Goal: Task Accomplishment & Management: Manage account settings

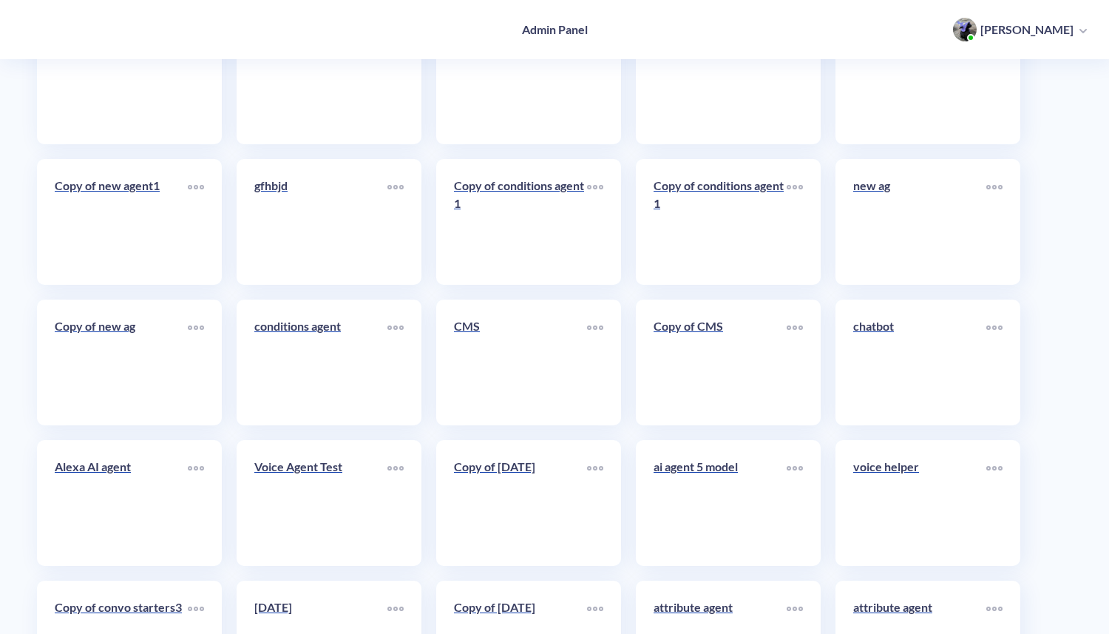
scroll to position [7558, 0]
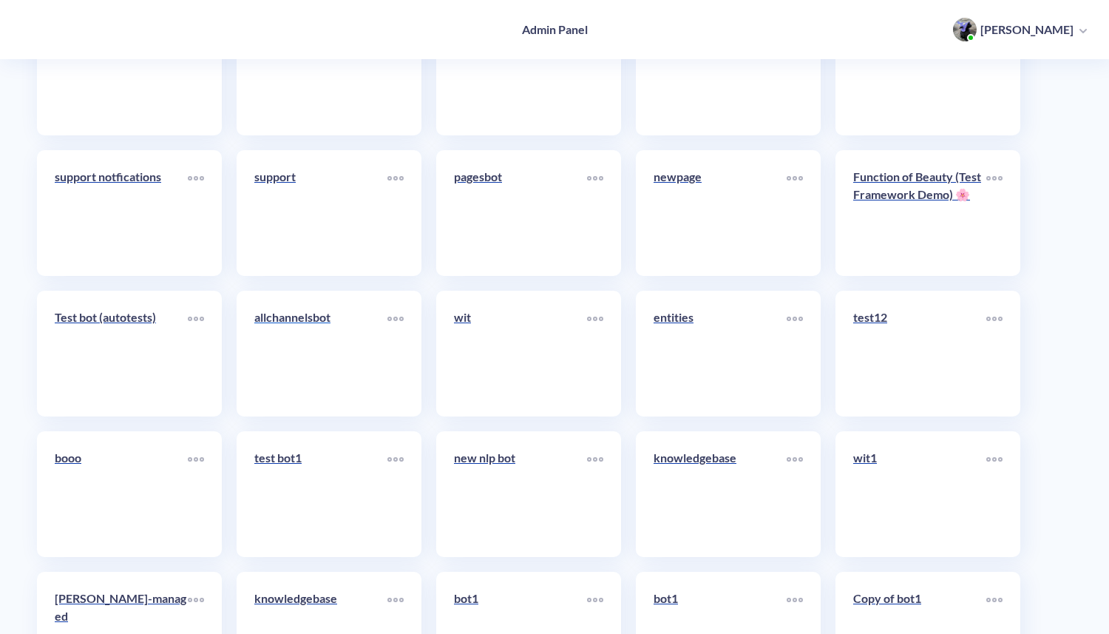
click at [355, 356] on link "allchannelsbot" at bounding box center [320, 353] width 133 height 90
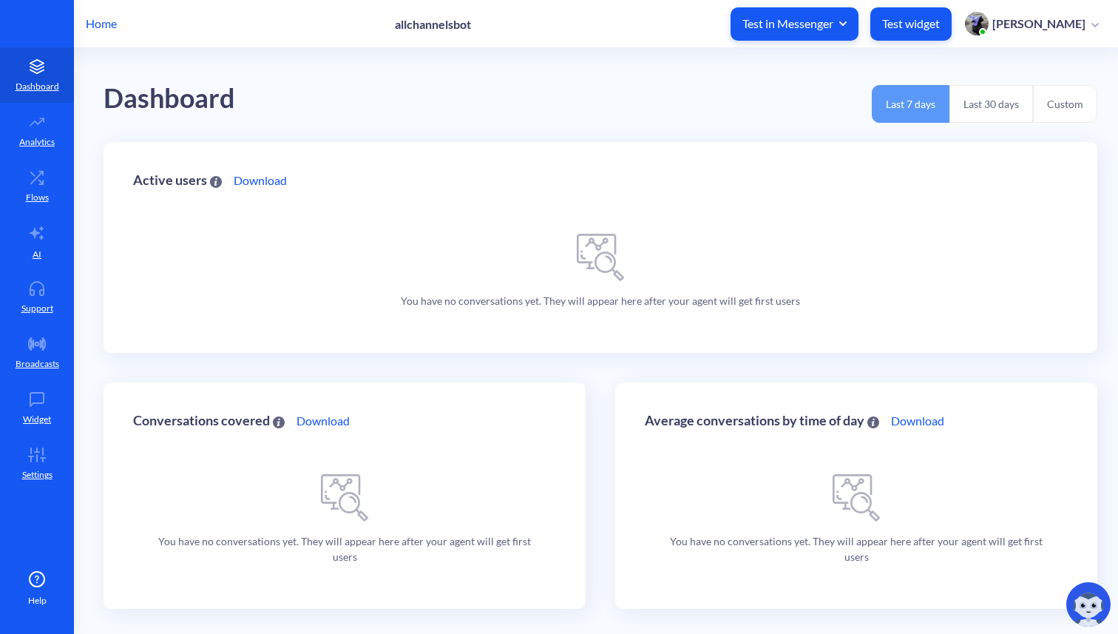
click at [847, 27] on span "Test in Messenger" at bounding box center [795, 24] width 104 height 16
click at [847, 58] on div "Prod test page1" at bounding box center [812, 58] width 70 height 16
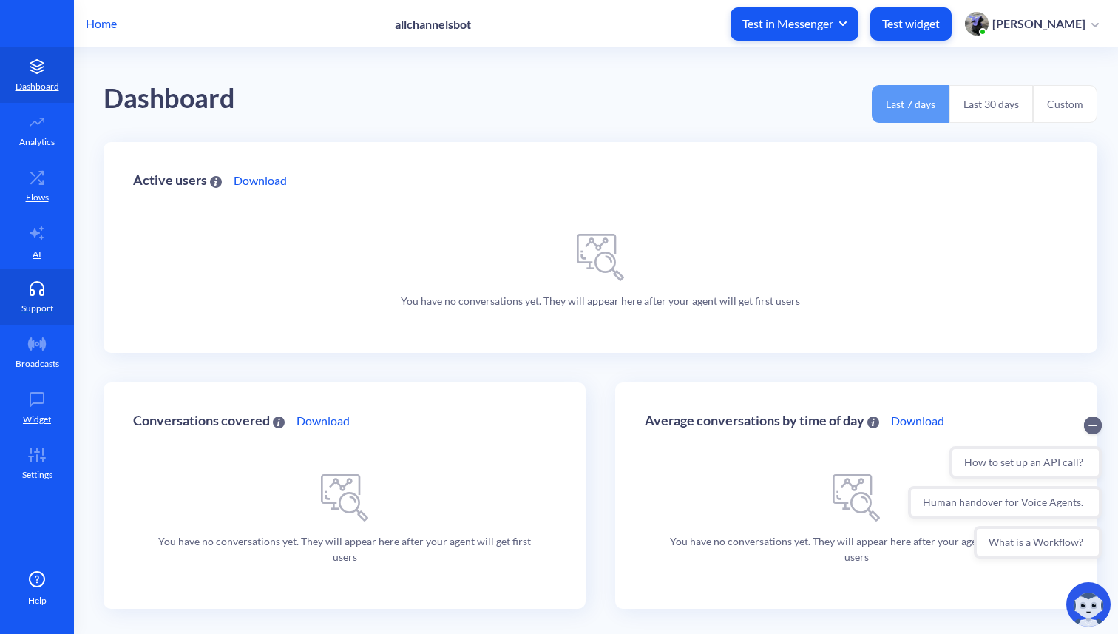
click at [30, 302] on p "Support" at bounding box center [37, 308] width 32 height 13
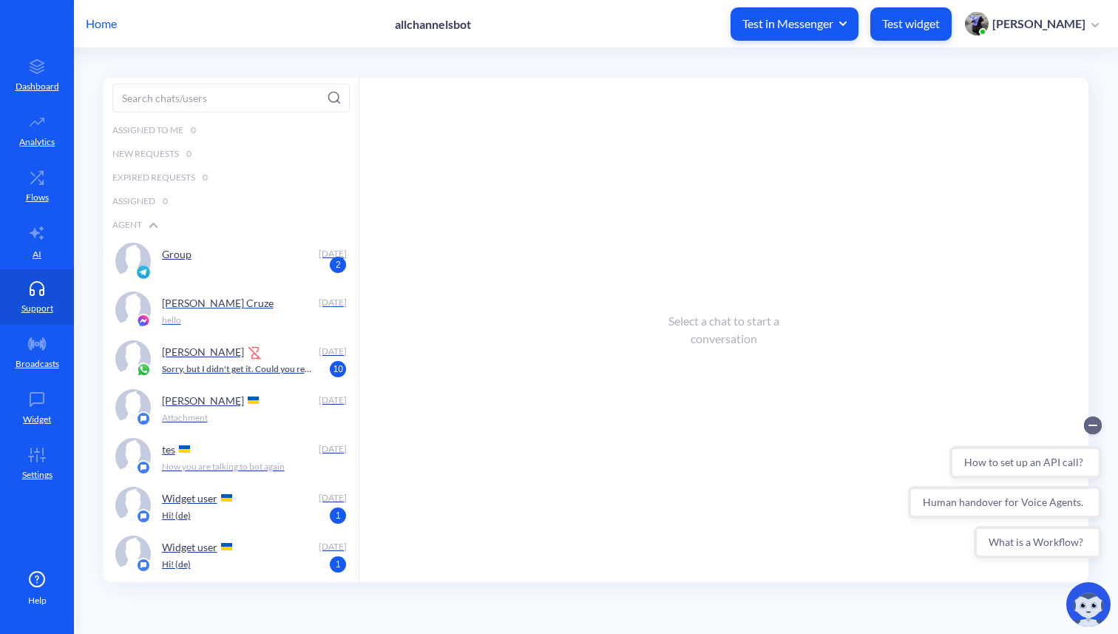
click at [186, 317] on div "hello" at bounding box center [250, 320] width 177 height 13
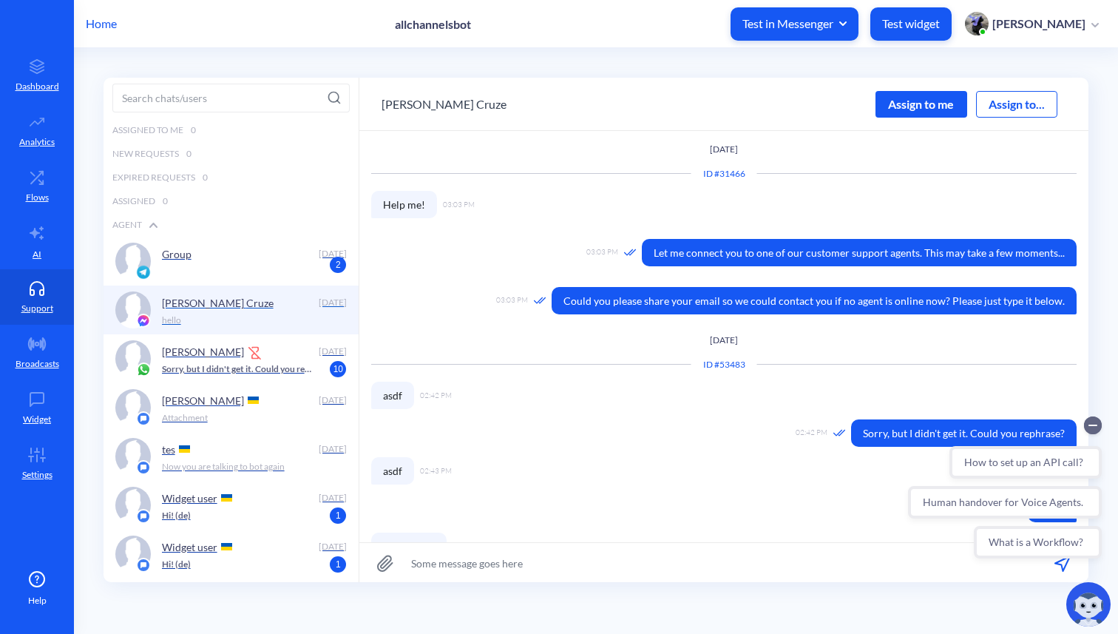
scroll to position [1, 0]
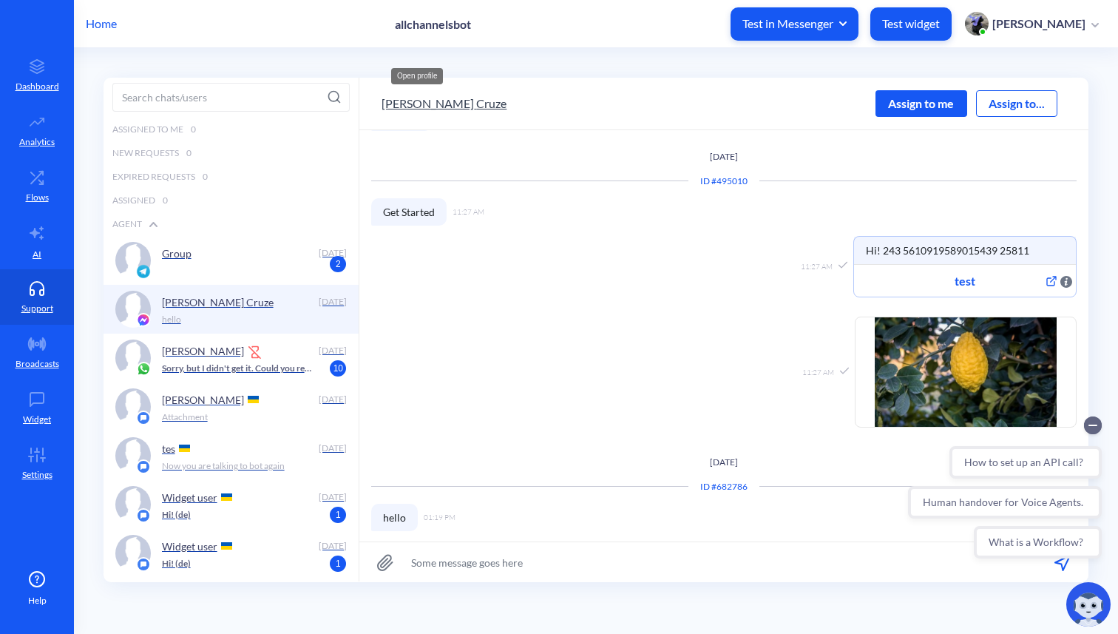
click at [439, 107] on button "[PERSON_NAME]" at bounding box center [444, 104] width 125 height 18
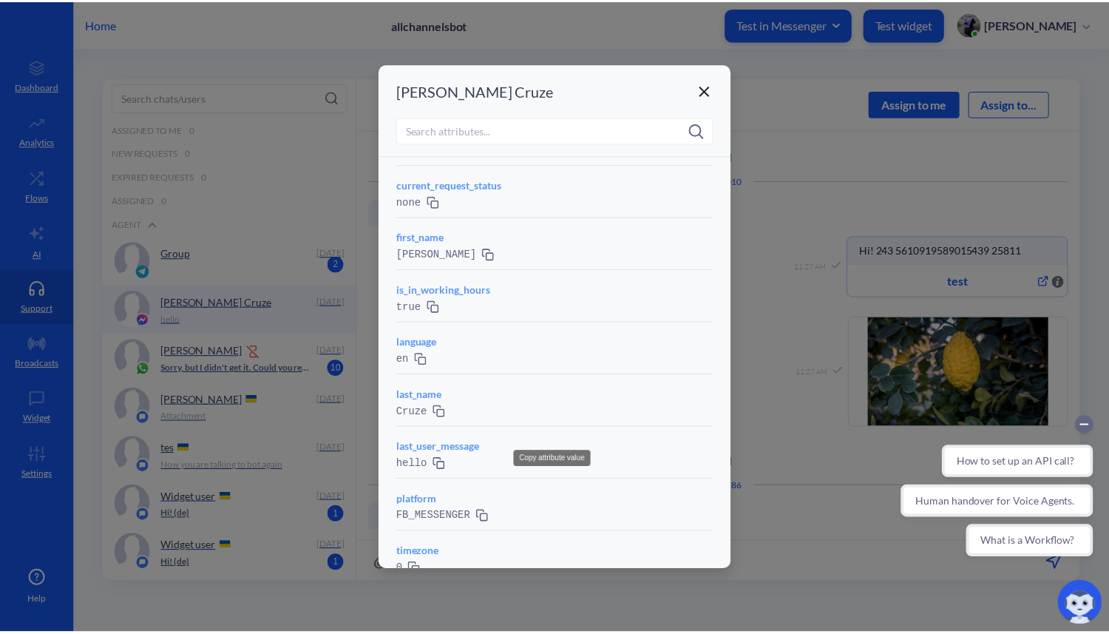
scroll to position [0, 0]
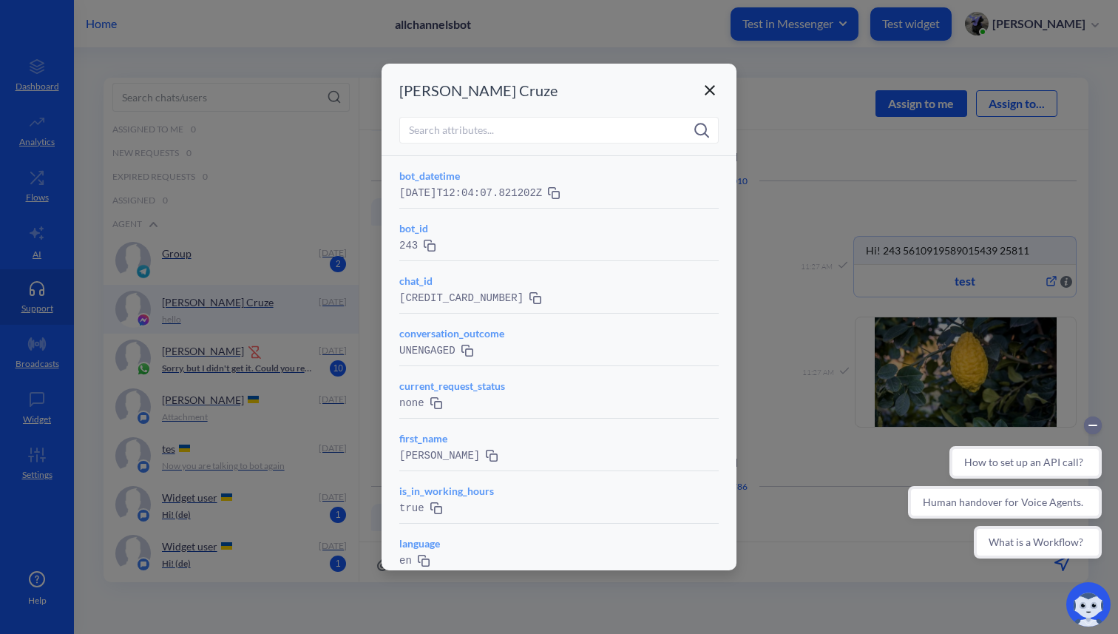
click at [715, 81] on icon at bounding box center [710, 90] width 18 height 18
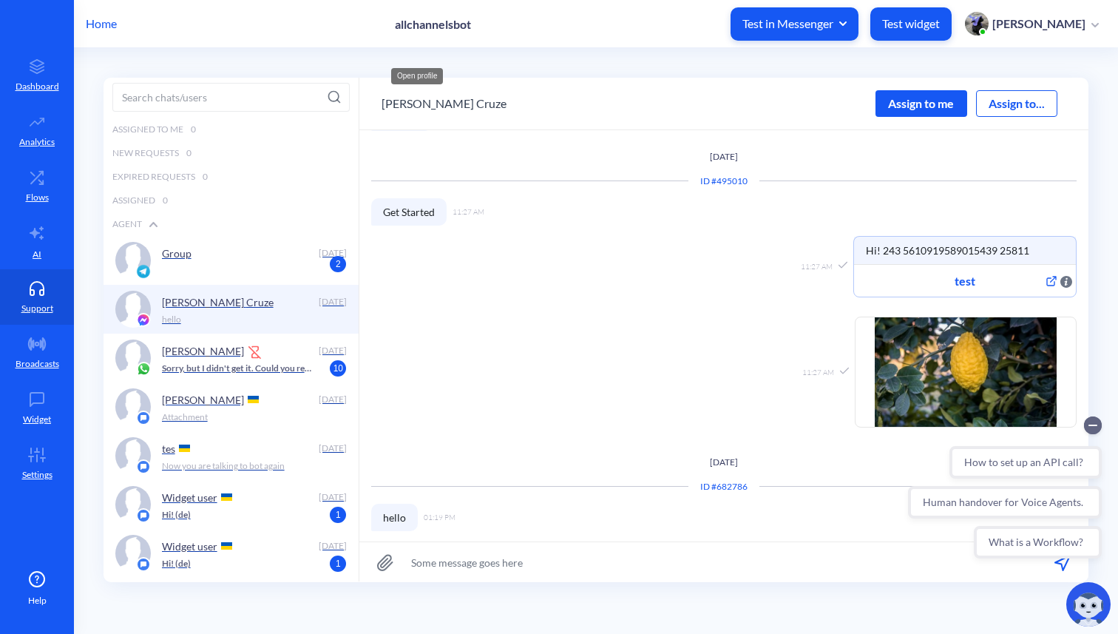
click at [102, 24] on p "Home" at bounding box center [101, 24] width 31 height 18
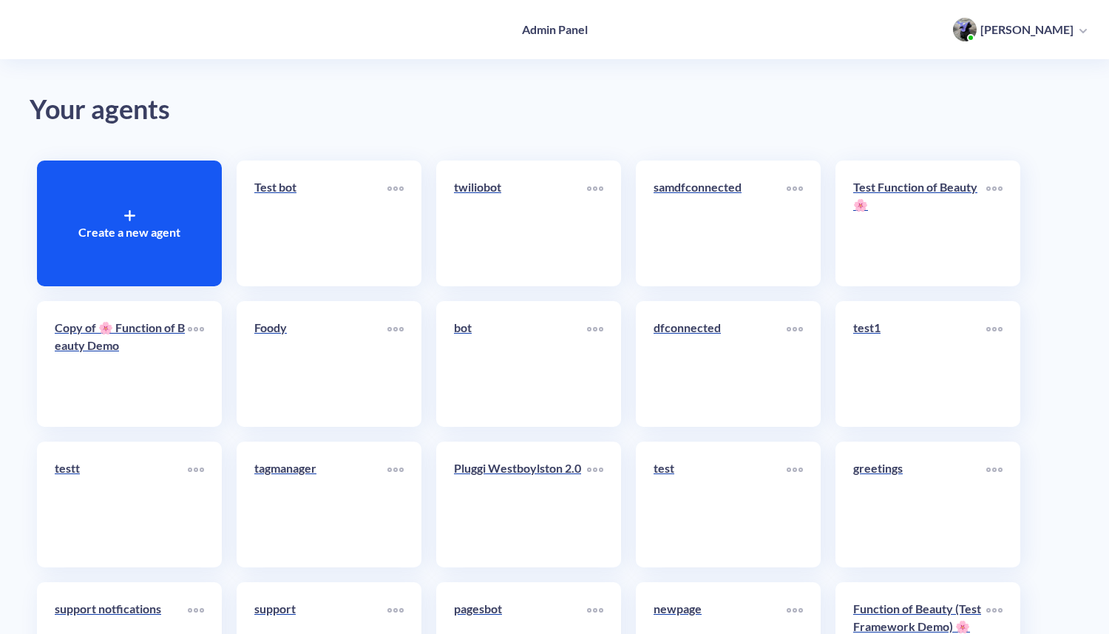
click at [130, 210] on icon at bounding box center [129, 215] width 11 height 11
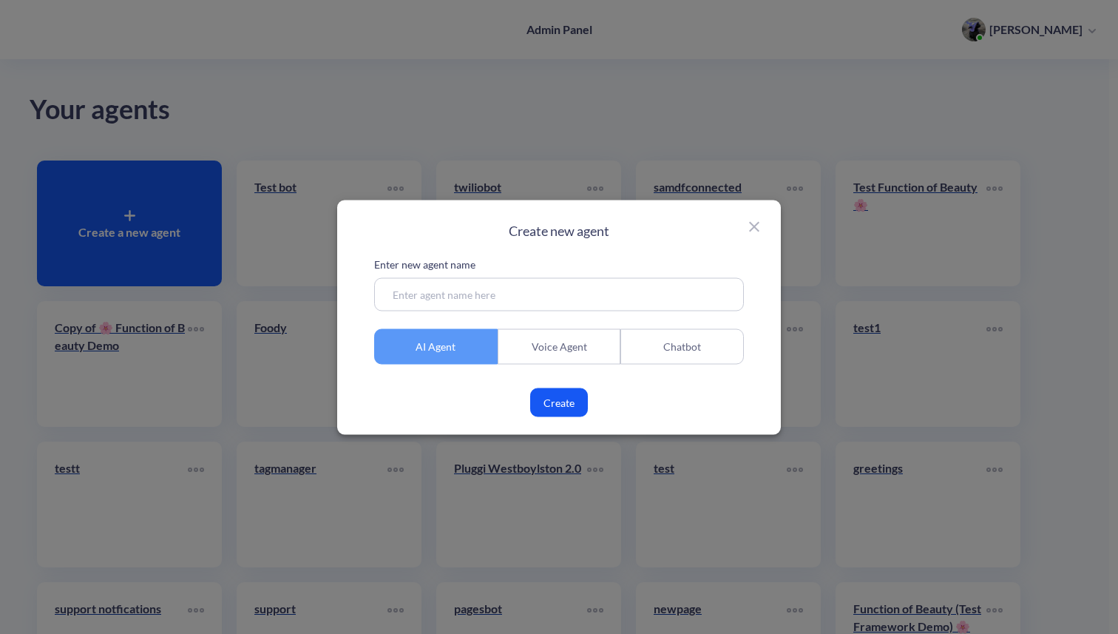
click at [530, 291] on input at bounding box center [559, 293] width 370 height 33
type input "ai agent face"
click at [561, 409] on button "Create" at bounding box center [559, 402] width 58 height 29
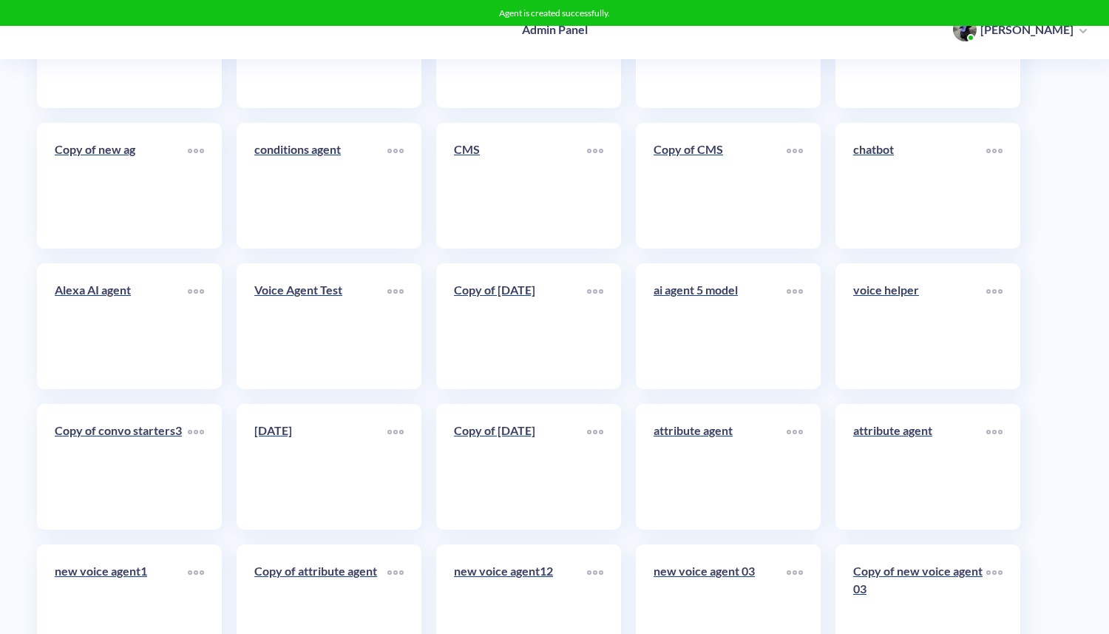
scroll to position [7558, 0]
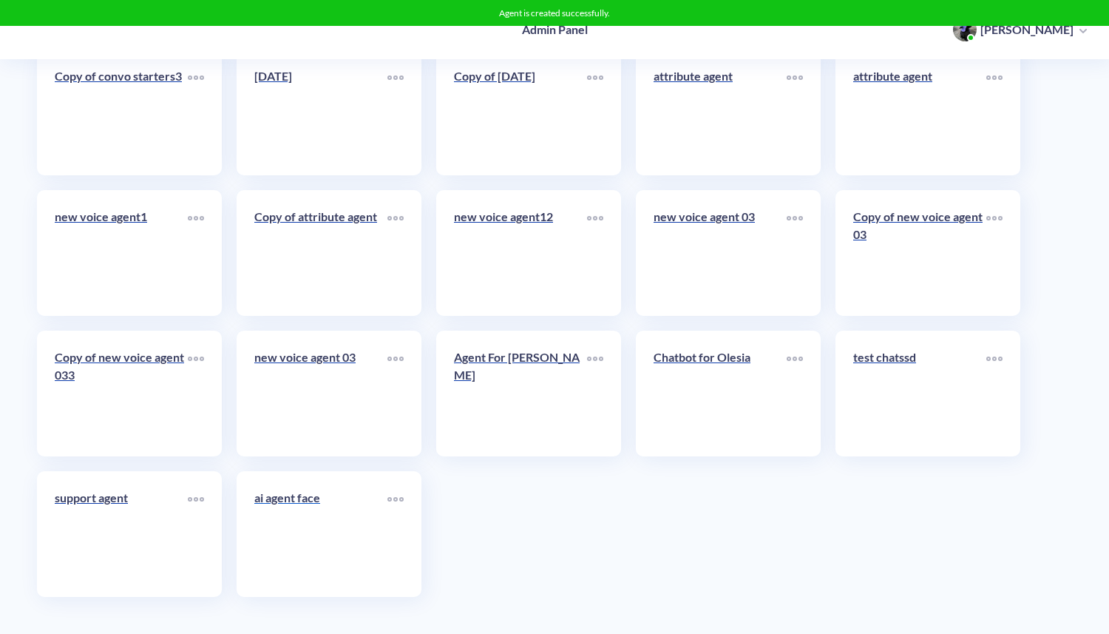
click at [287, 555] on link "ai agent face" at bounding box center [320, 534] width 133 height 90
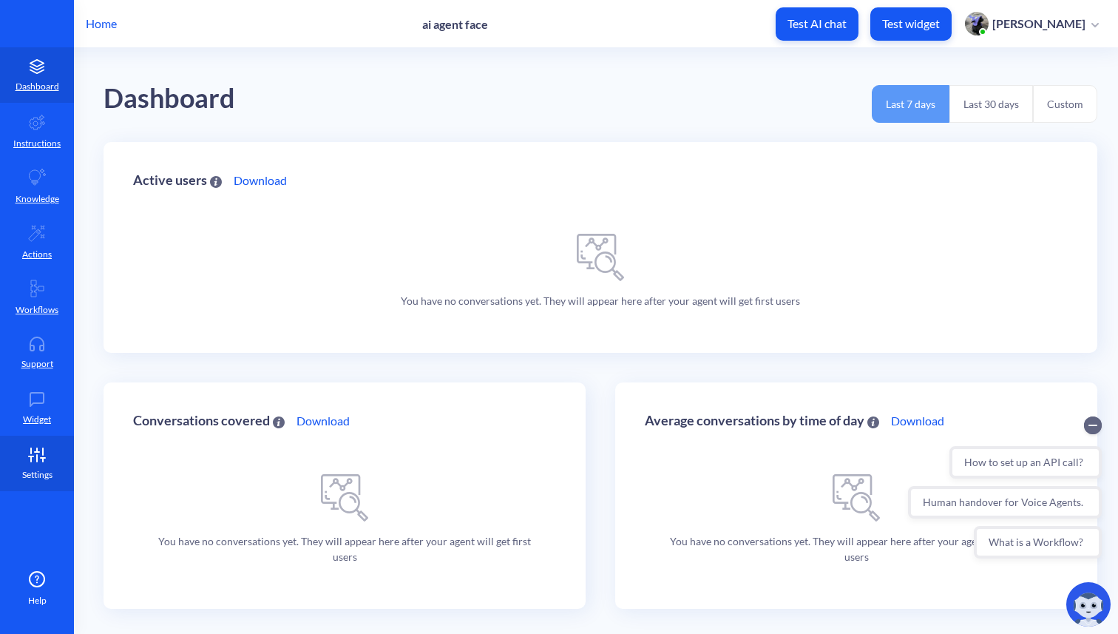
click at [38, 468] on p "Settings" at bounding box center [37, 474] width 30 height 13
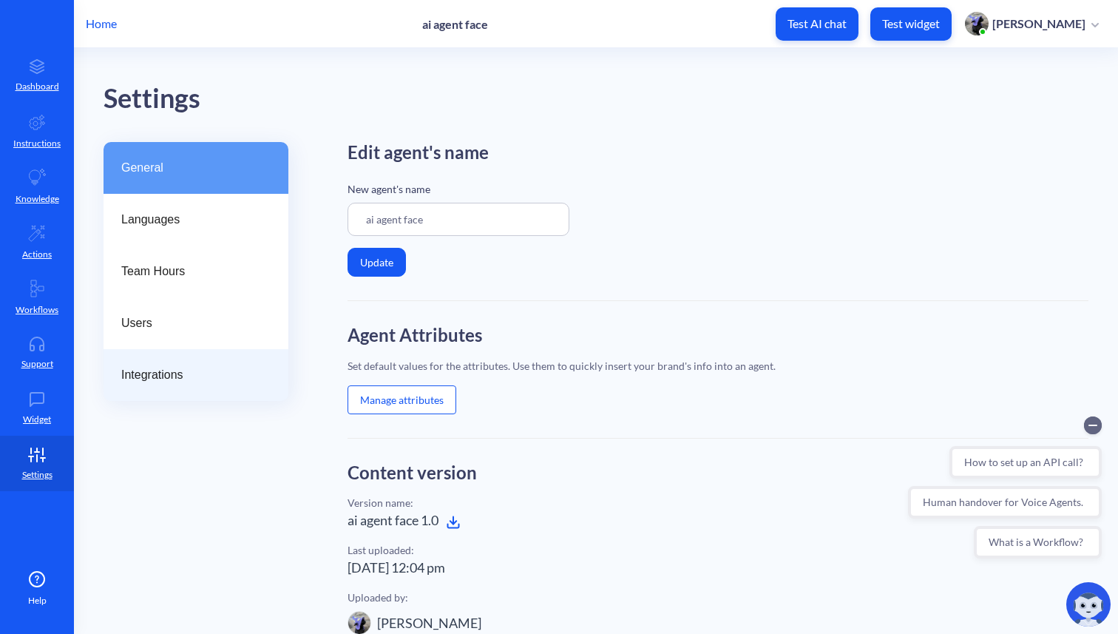
click at [161, 371] on span "Integrations" at bounding box center [190, 375] width 138 height 18
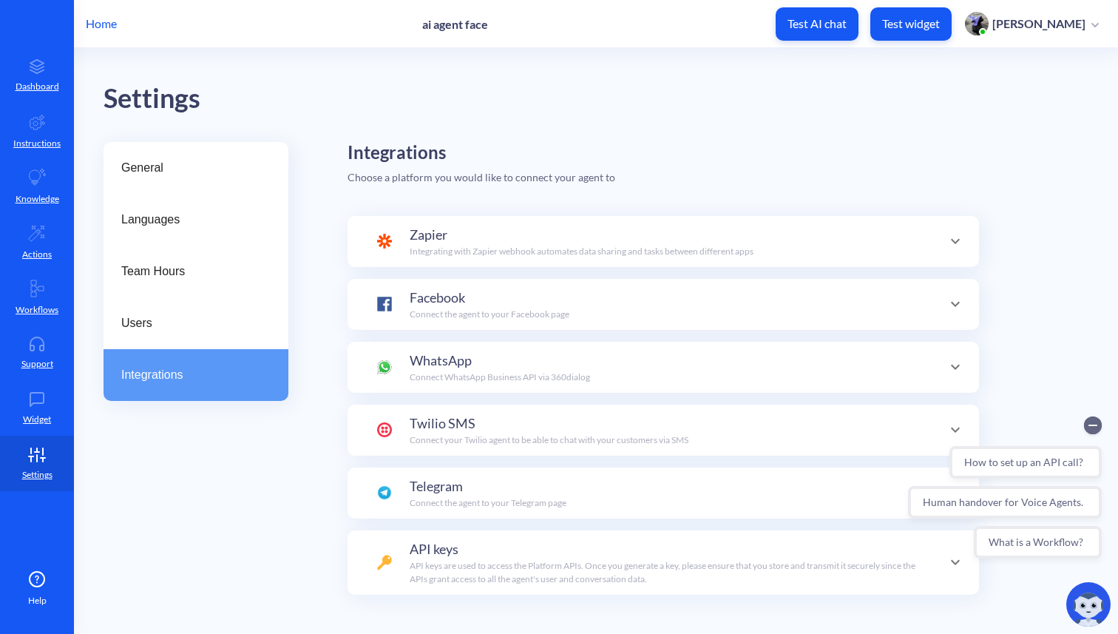
scroll to position [144, 0]
click at [956, 308] on icon at bounding box center [956, 304] width 18 height 18
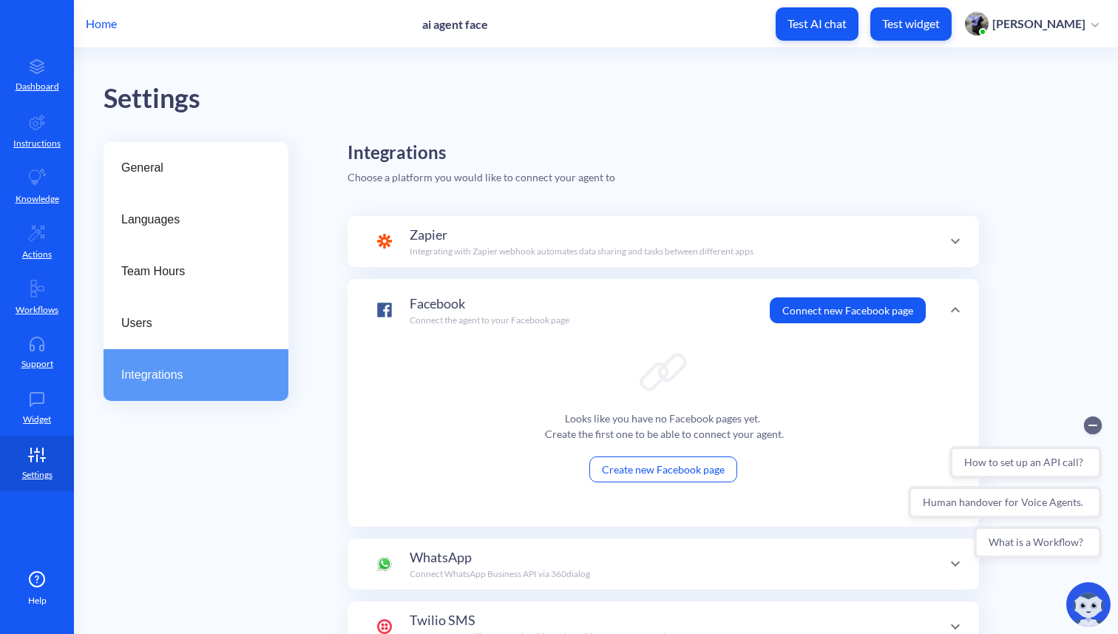
click at [845, 313] on button "Connect new Facebook page" at bounding box center [848, 310] width 156 height 26
click at [902, 311] on button "Connect new Facebook page" at bounding box center [848, 310] width 156 height 26
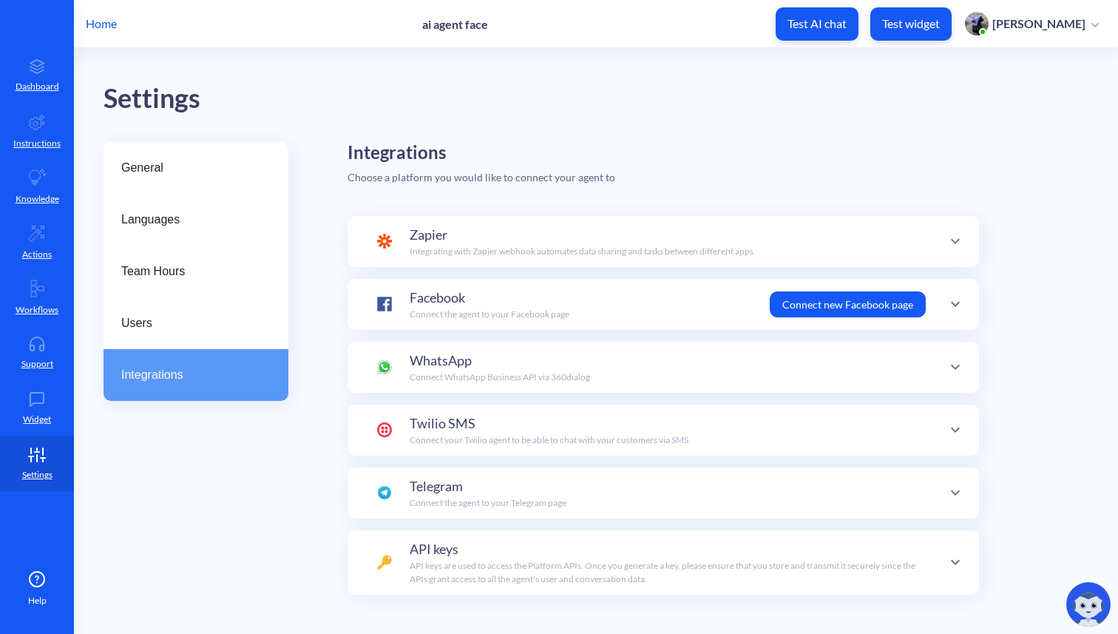
click at [829, 305] on button "Connect new Facebook page" at bounding box center [848, 304] width 156 height 26
click at [954, 305] on icon at bounding box center [956, 304] width 18 height 18
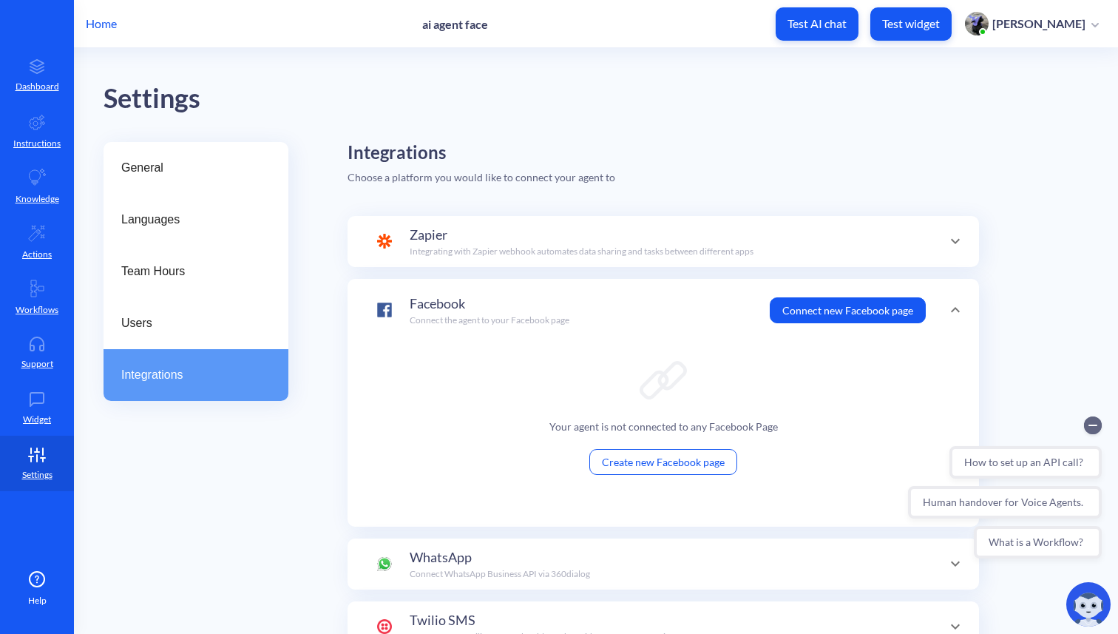
click at [830, 308] on button "Connect new Facebook page" at bounding box center [848, 310] width 156 height 26
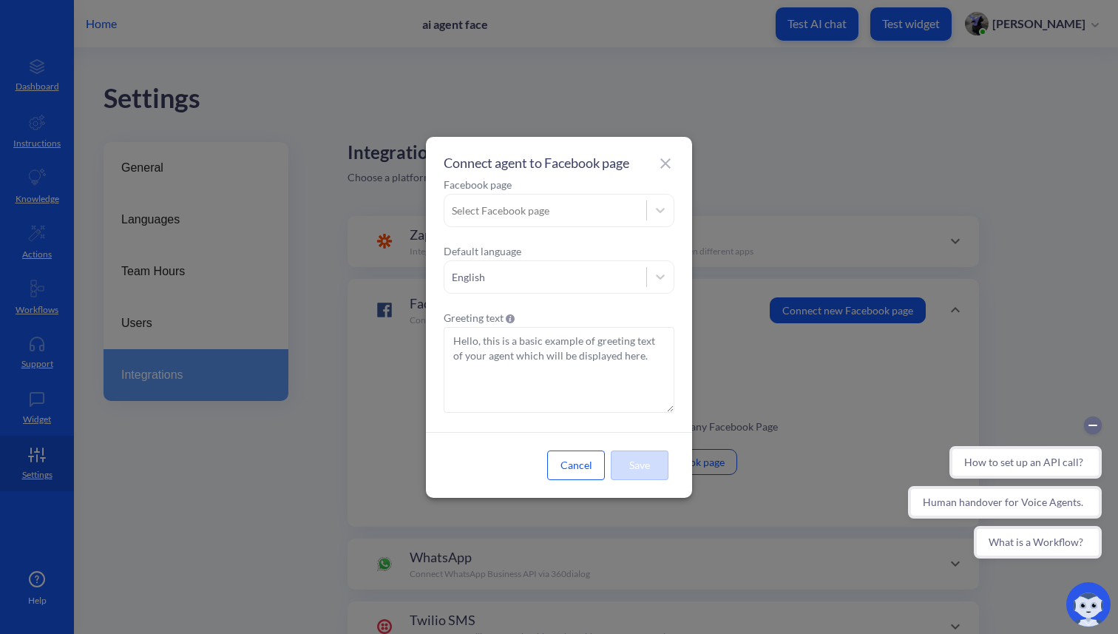
click at [579, 199] on div "Select Facebook page" at bounding box center [545, 210] width 202 height 27
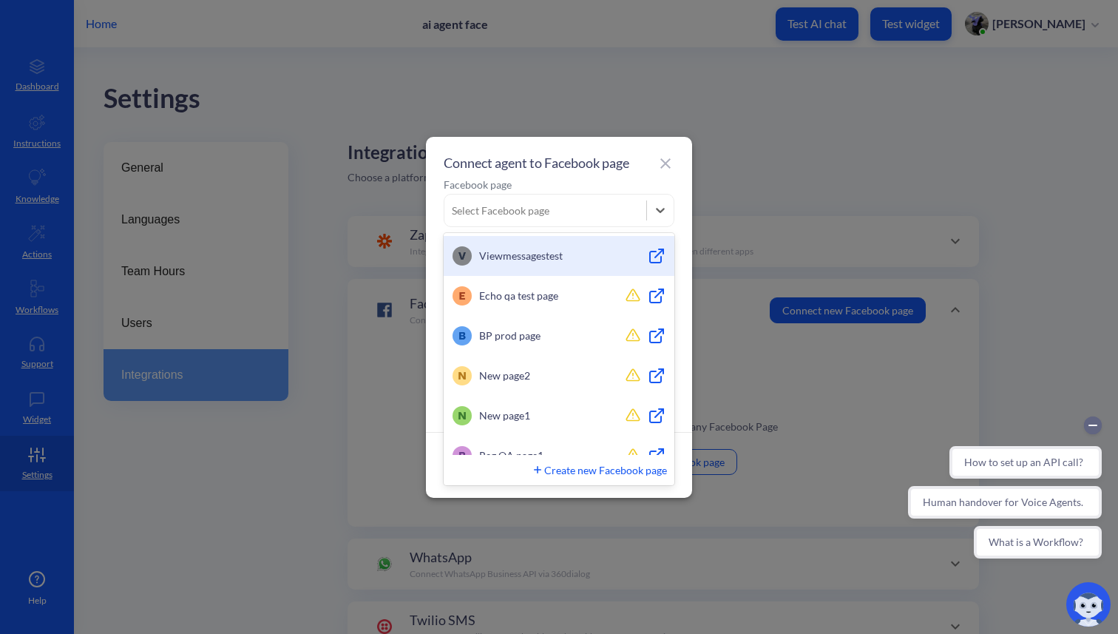
click at [566, 254] on span "Viewmessagestest" at bounding box center [549, 256] width 141 height 16
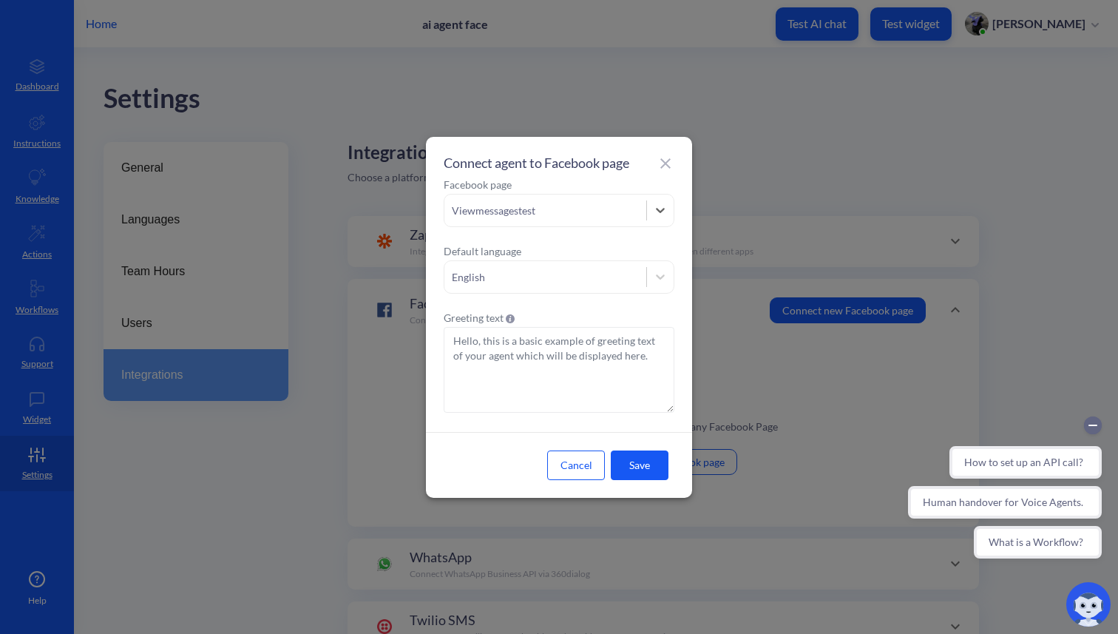
click at [643, 465] on button "Save" at bounding box center [640, 465] width 58 height 30
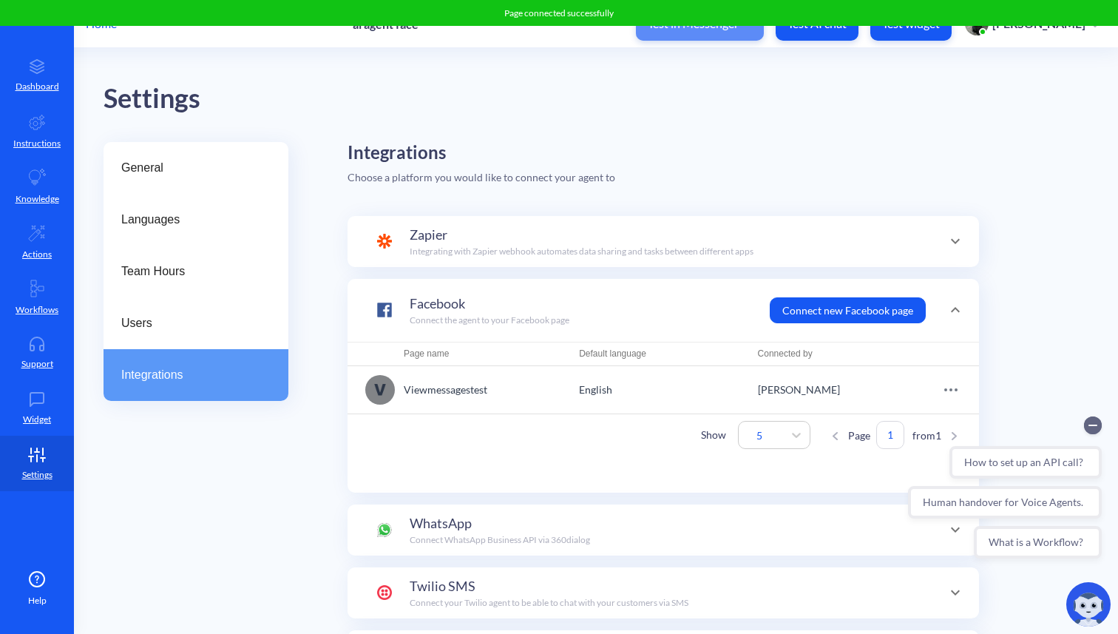
click at [752, 31] on span "Test in Messenger" at bounding box center [700, 24] width 104 height 16
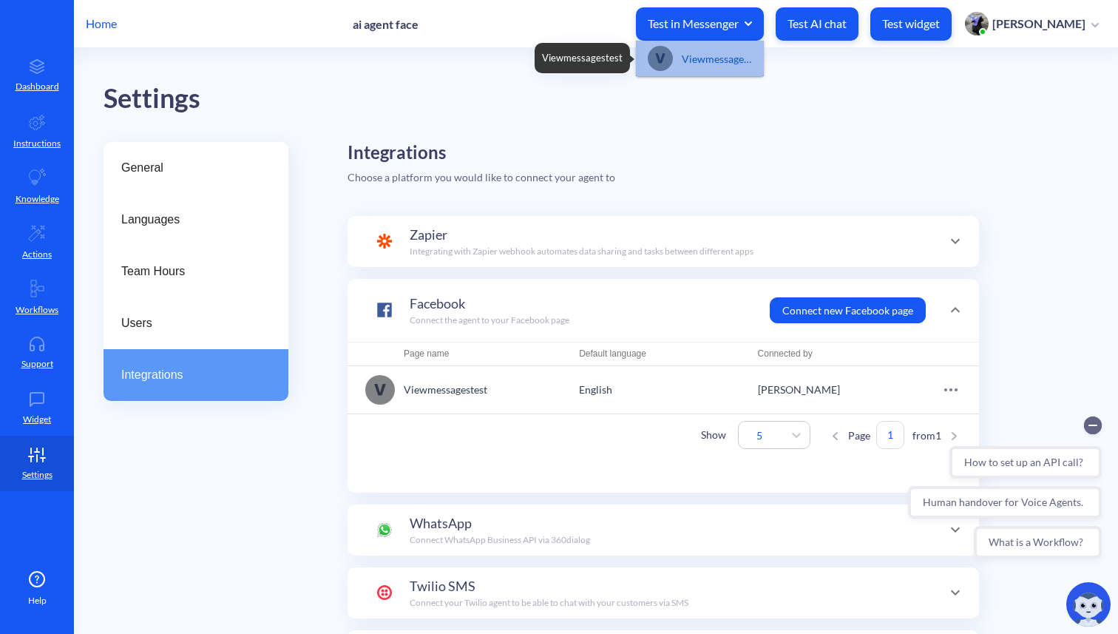
click at [752, 59] on div "Viewmessagestest" at bounding box center [717, 58] width 70 height 16
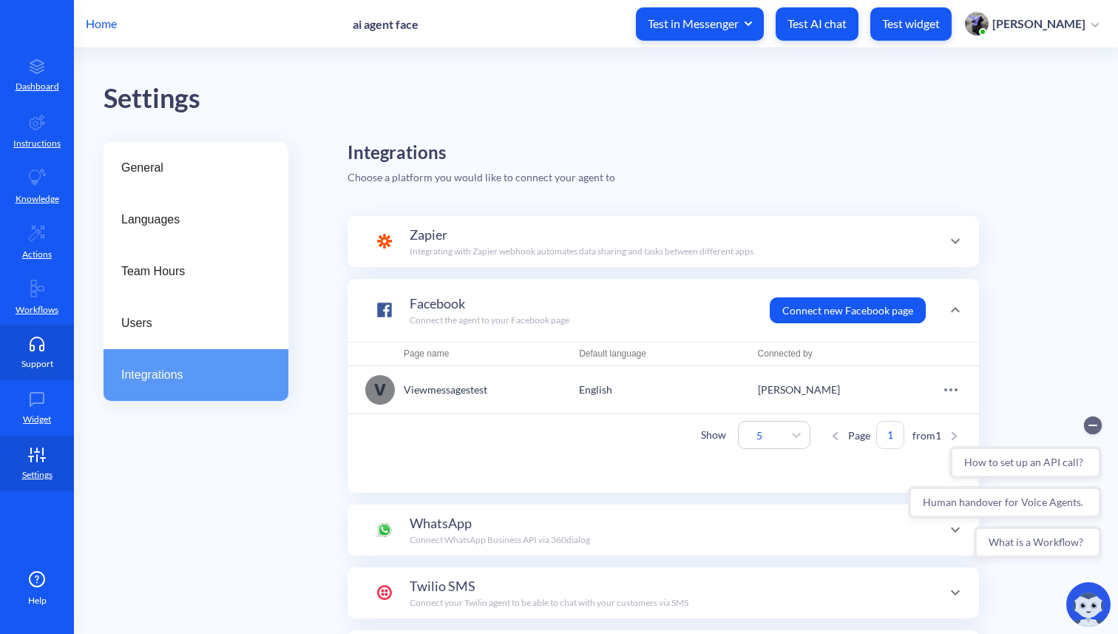
click at [29, 367] on p "Support" at bounding box center [37, 363] width 32 height 13
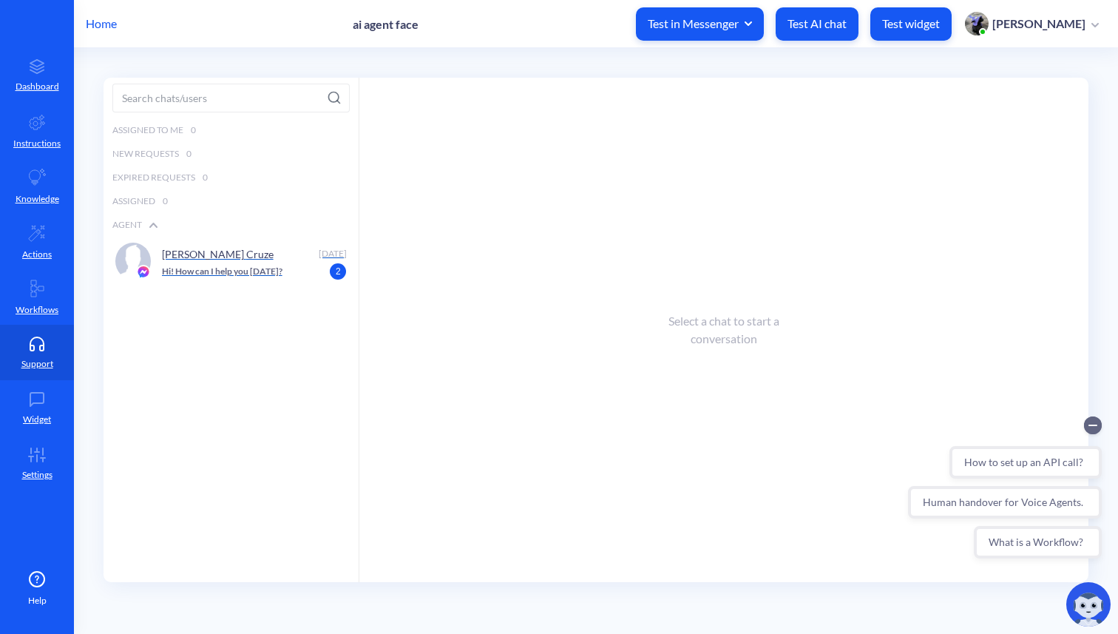
click at [182, 260] on div "[PERSON_NAME]" at bounding box center [238, 254] width 152 height 22
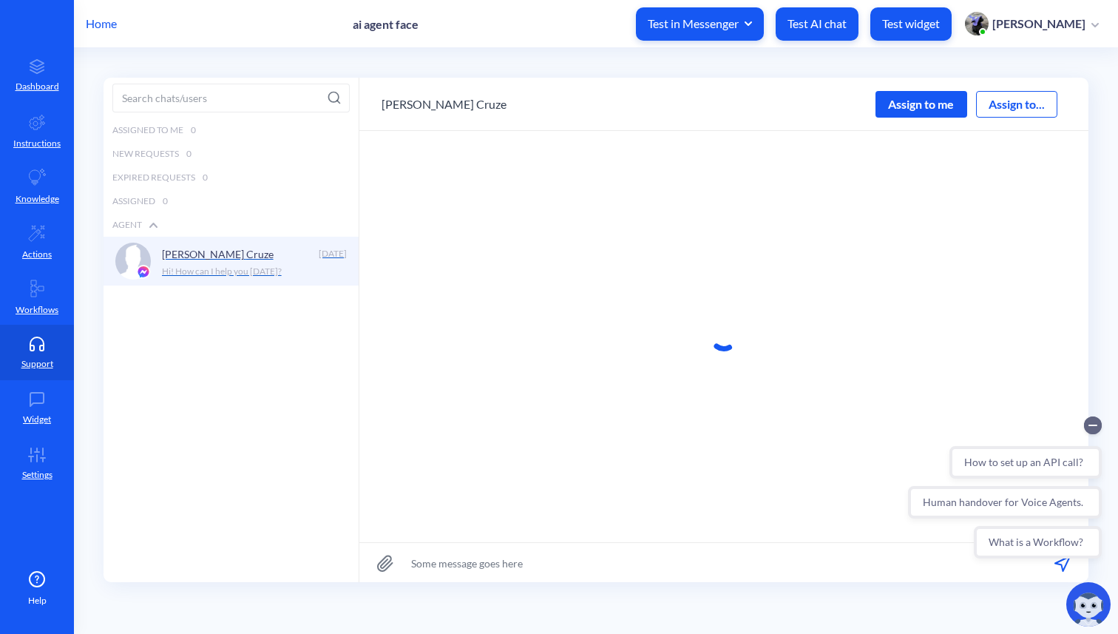
scroll to position [1, 0]
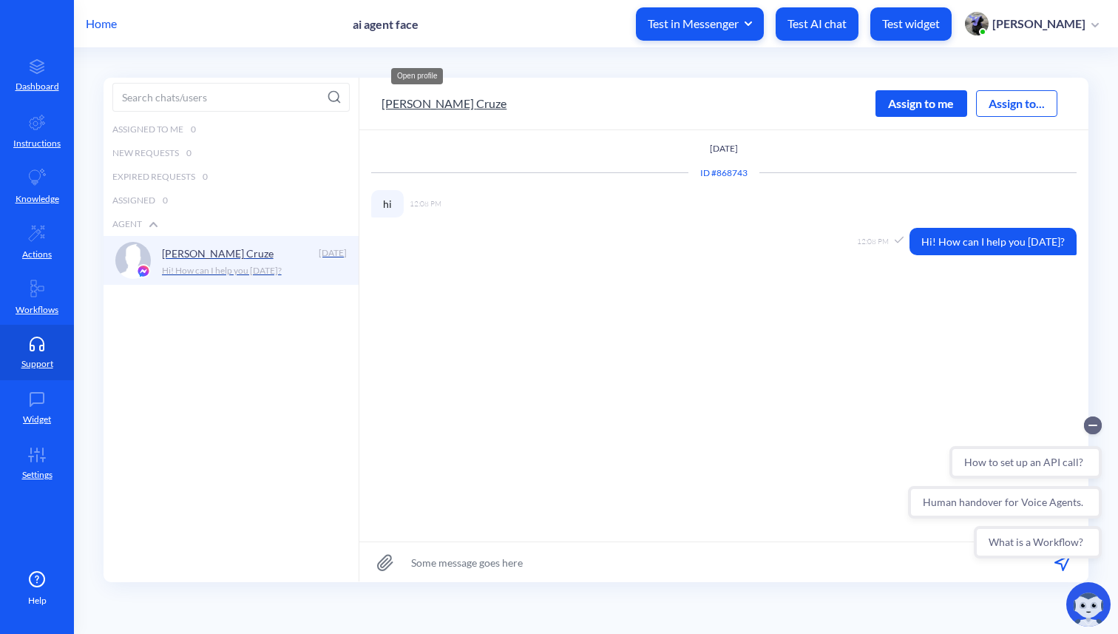
click at [437, 101] on button "[PERSON_NAME]" at bounding box center [444, 104] width 125 height 18
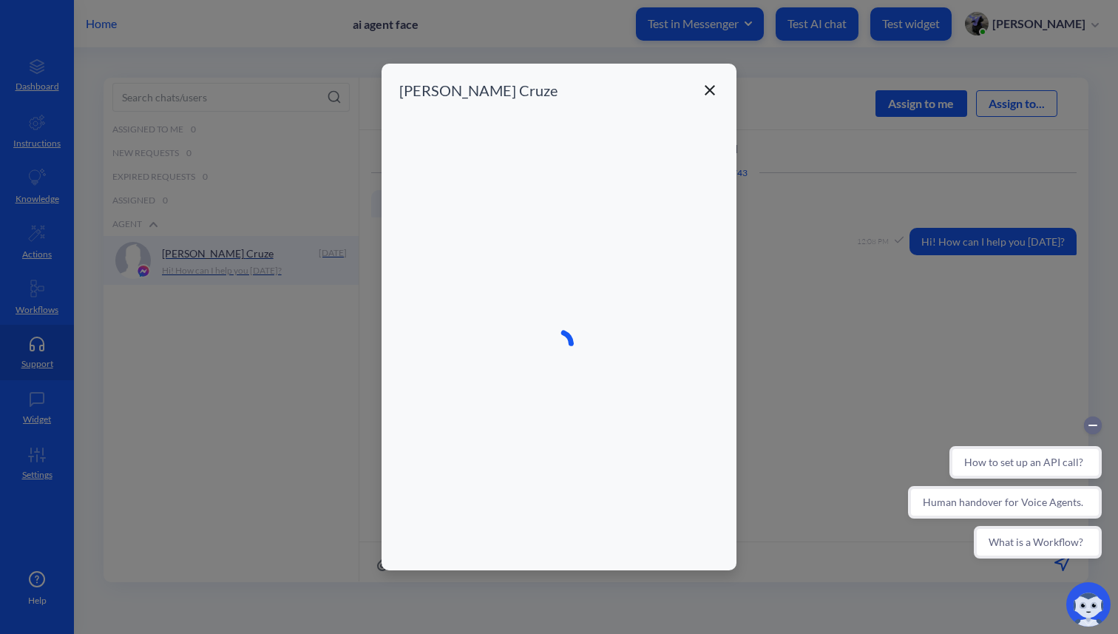
click at [710, 88] on icon at bounding box center [710, 90] width 10 height 10
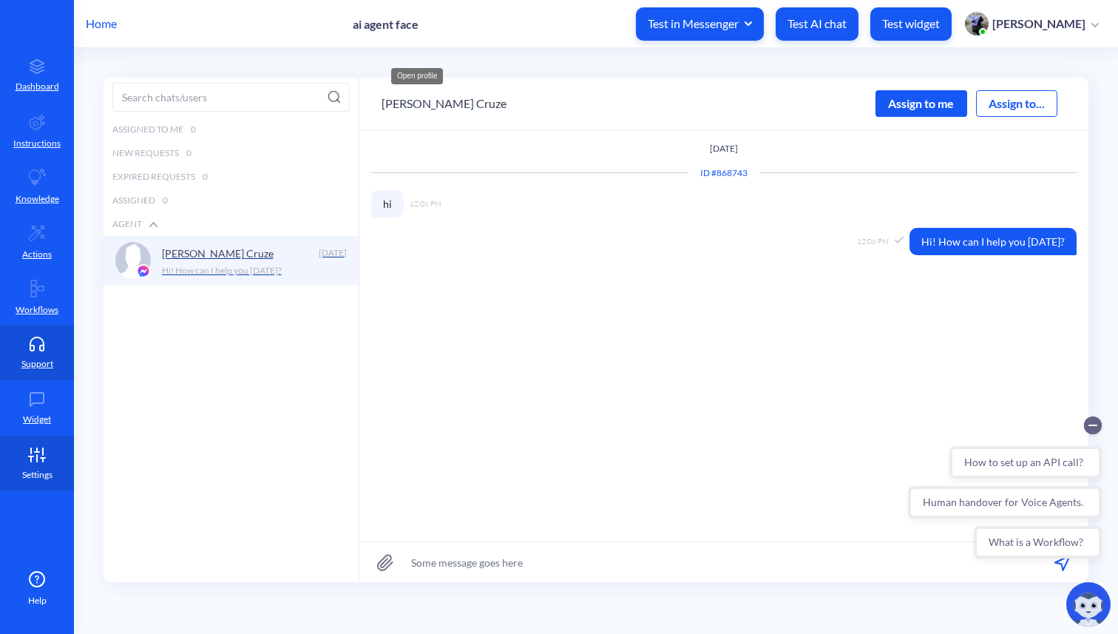
click at [30, 469] on p "Settings" at bounding box center [37, 474] width 30 height 13
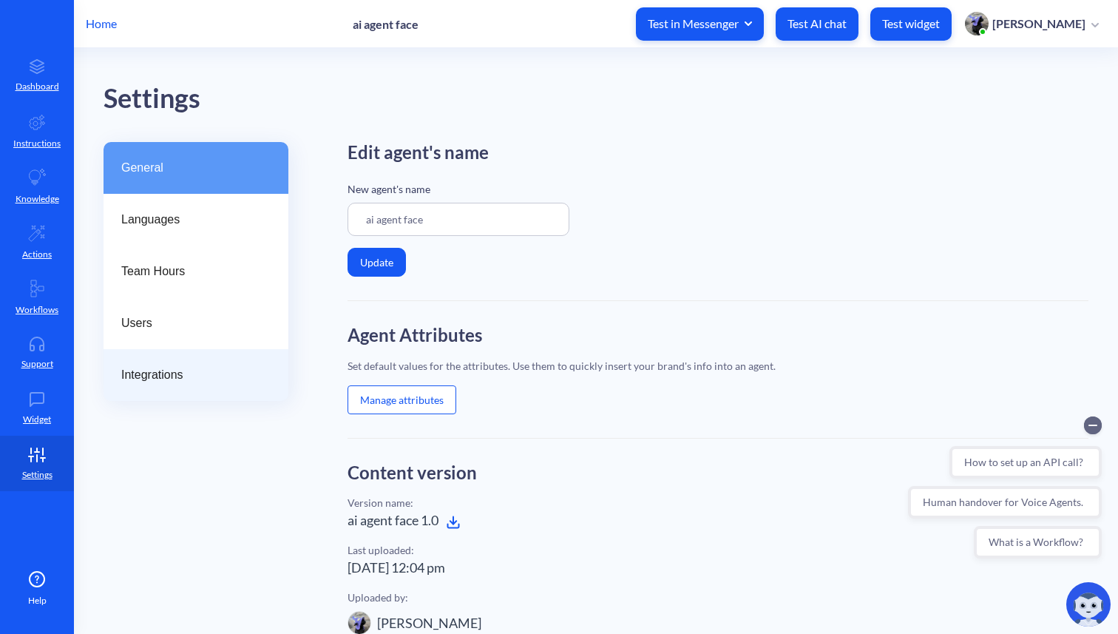
click at [142, 381] on span "Integrations" at bounding box center [190, 375] width 138 height 18
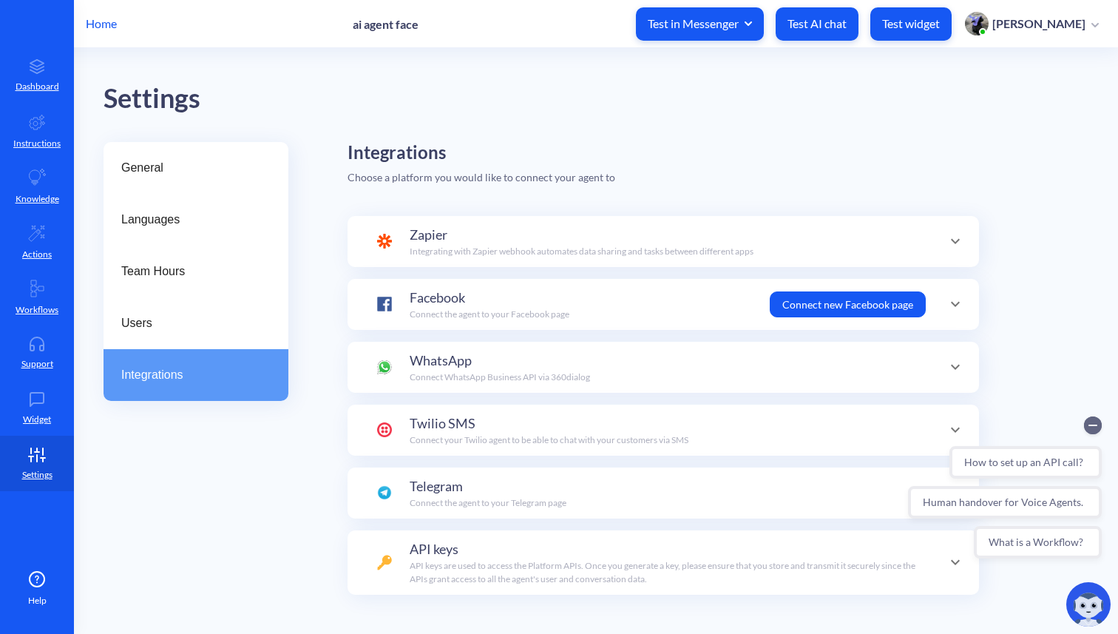
scroll to position [144, 0]
click at [952, 306] on icon at bounding box center [956, 304] width 18 height 18
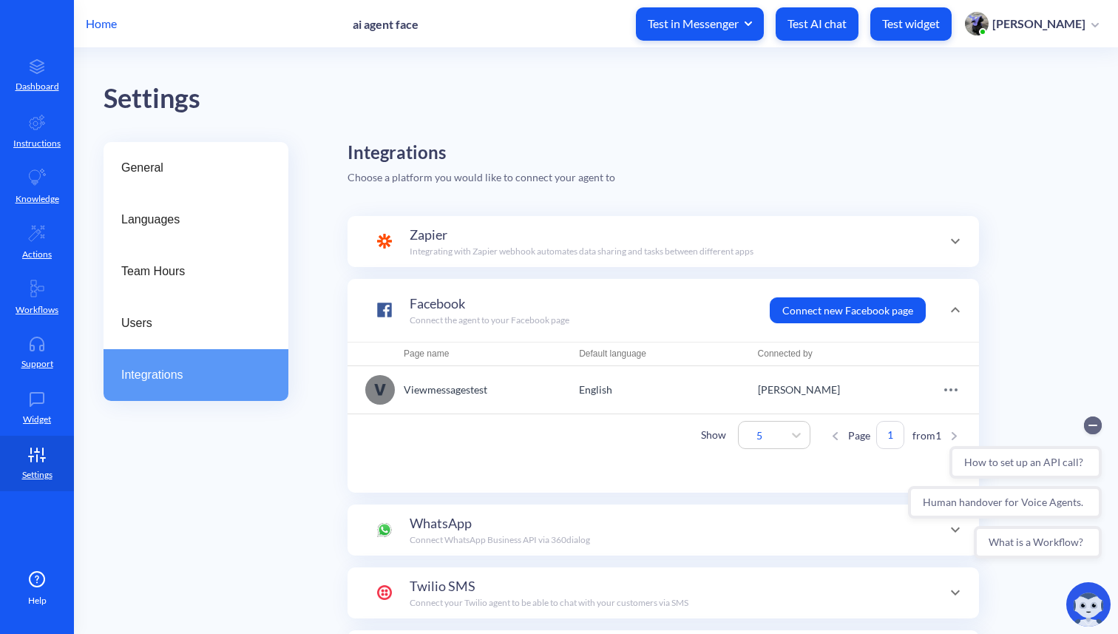
click at [955, 389] on icon "button" at bounding box center [951, 390] width 18 height 18
click at [871, 447] on span "Disconnect" at bounding box center [873, 445] width 75 height 18
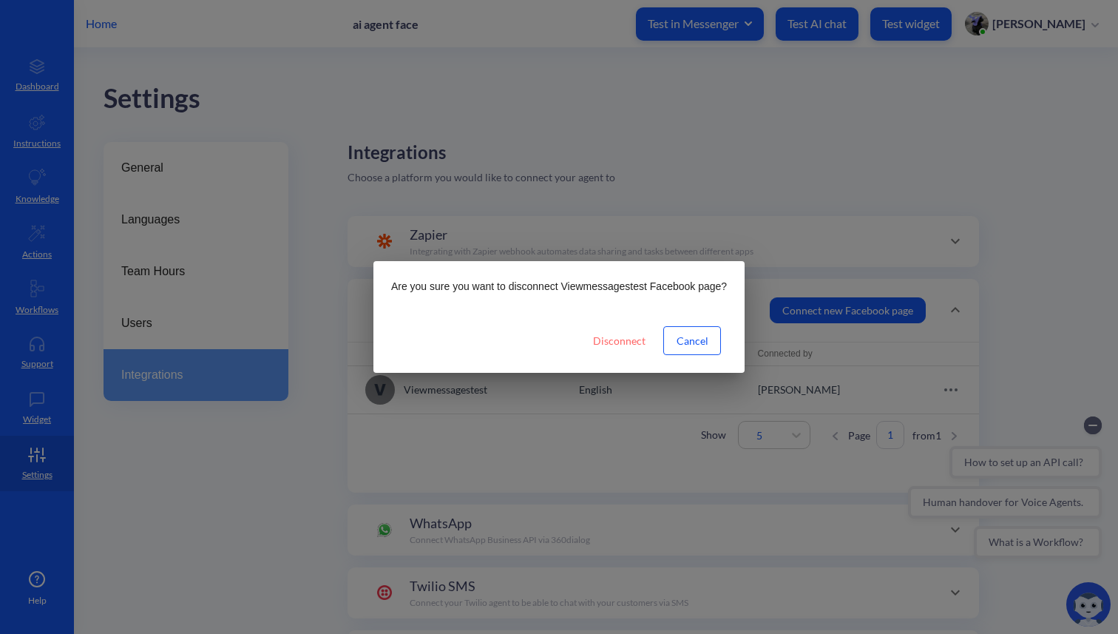
click at [610, 344] on button "Disconnect" at bounding box center [619, 340] width 76 height 27
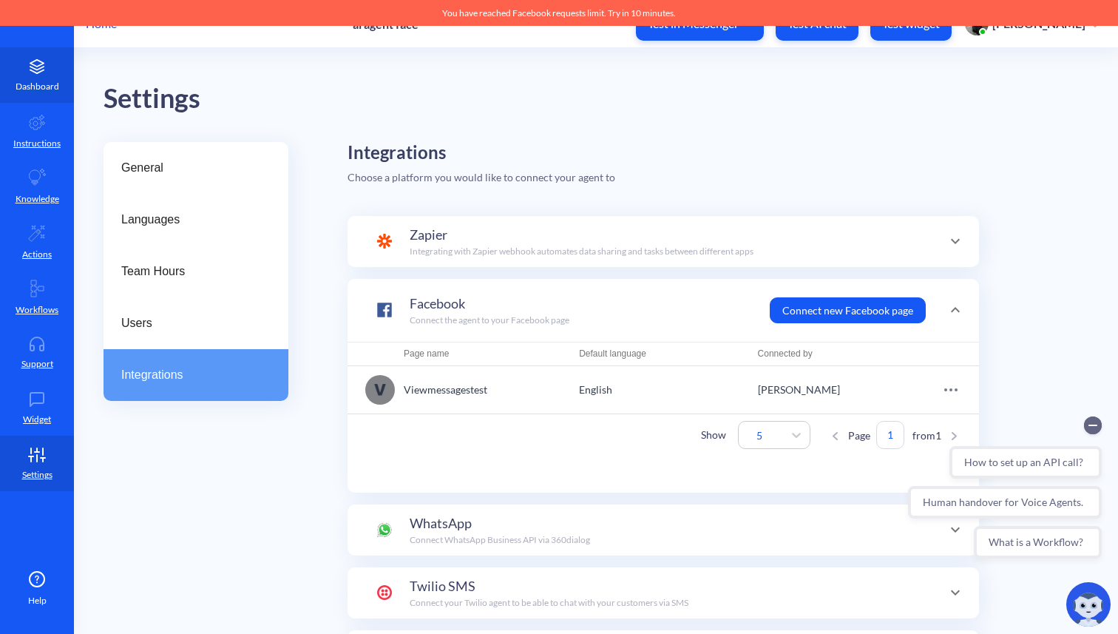
click at [50, 72] on icon at bounding box center [37, 66] width 30 height 15
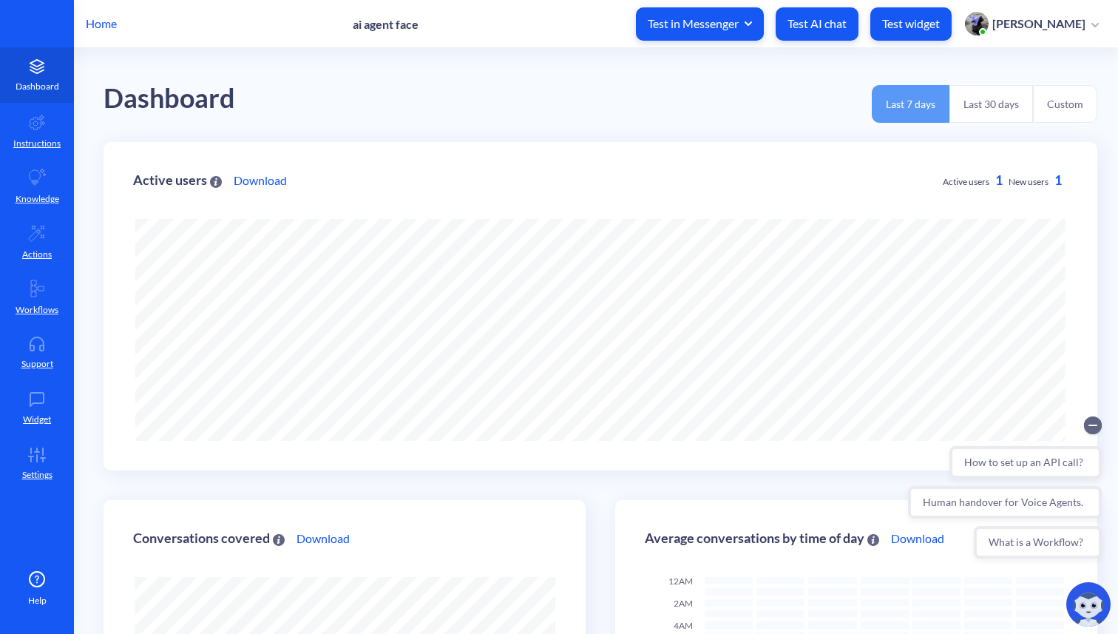
scroll to position [634, 1118]
drag, startPoint x: 1996, startPoint y: 835, endPoint x: 1093, endPoint y: 426, distance: 991.3
click at [1093, 426] on icon "Collapse conversation starters" at bounding box center [1093, 425] width 18 height 18
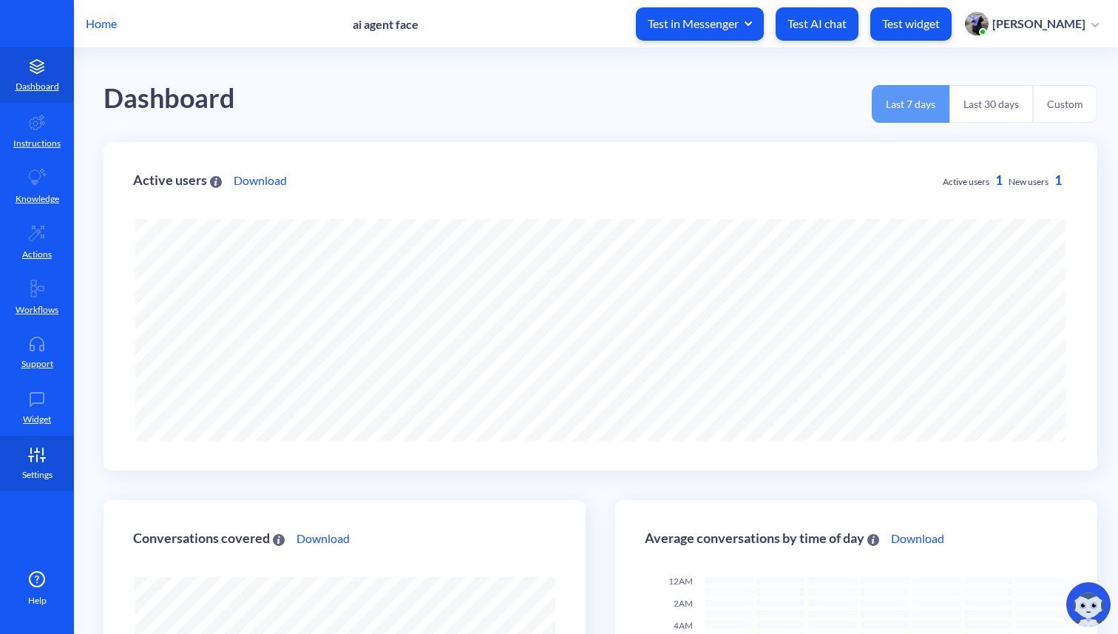
click at [37, 459] on icon at bounding box center [37, 458] width 0 height 7
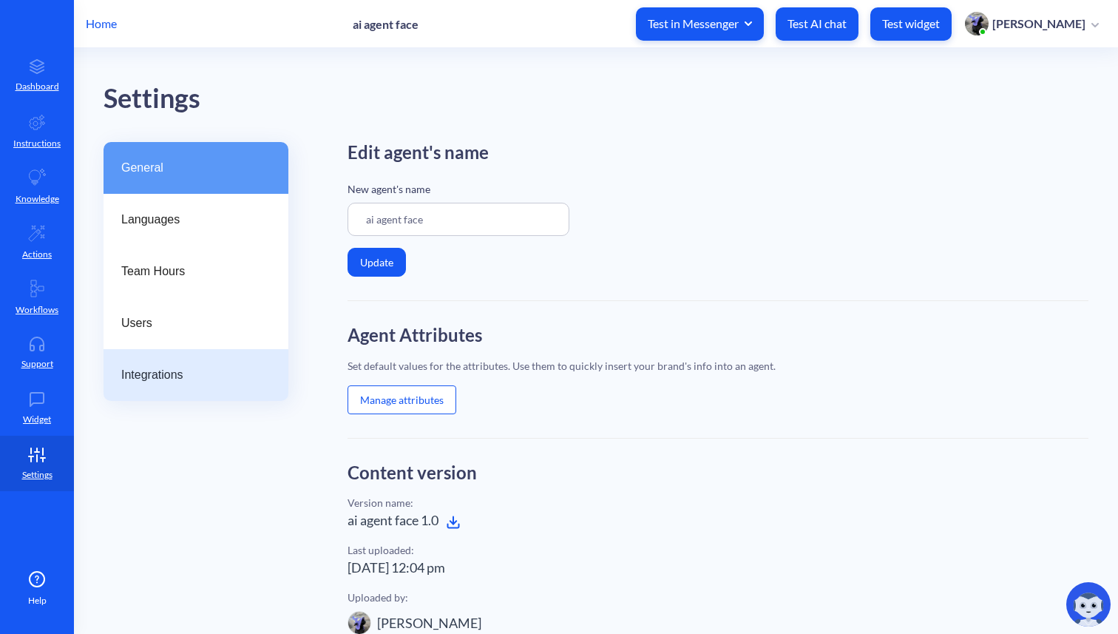
click at [178, 373] on span "Integrations" at bounding box center [190, 375] width 138 height 18
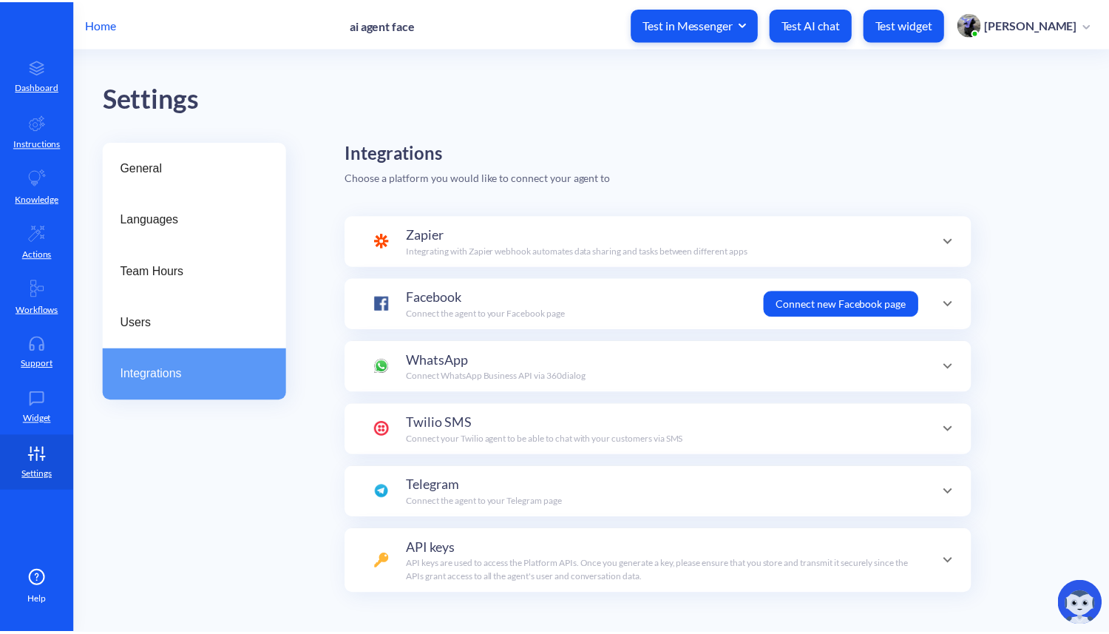
scroll to position [144, 0]
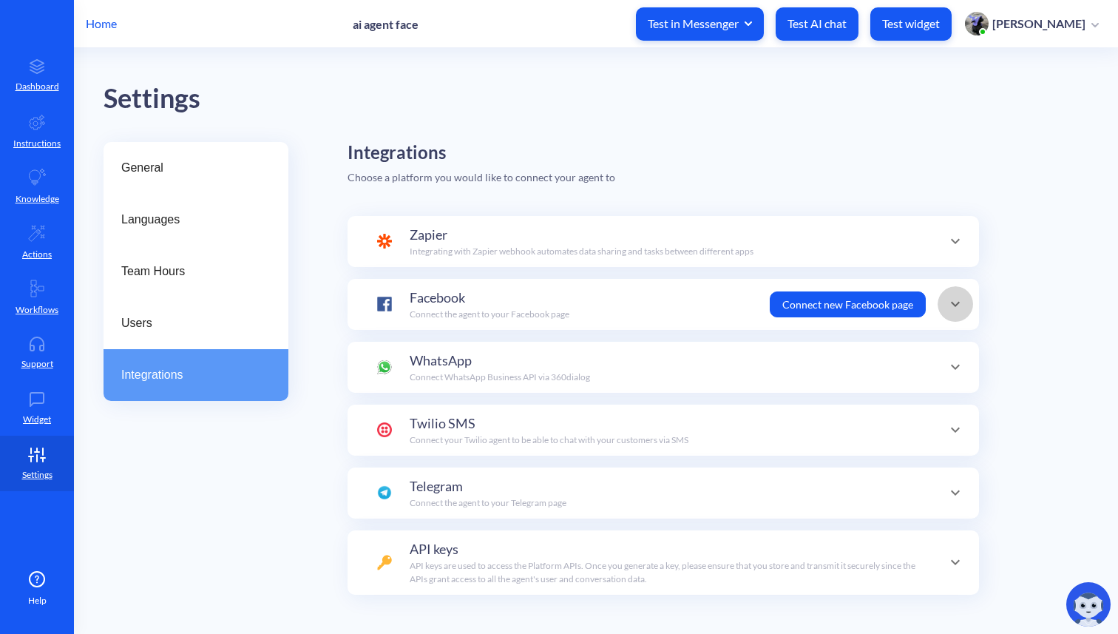
click at [947, 304] on icon at bounding box center [956, 304] width 18 height 18
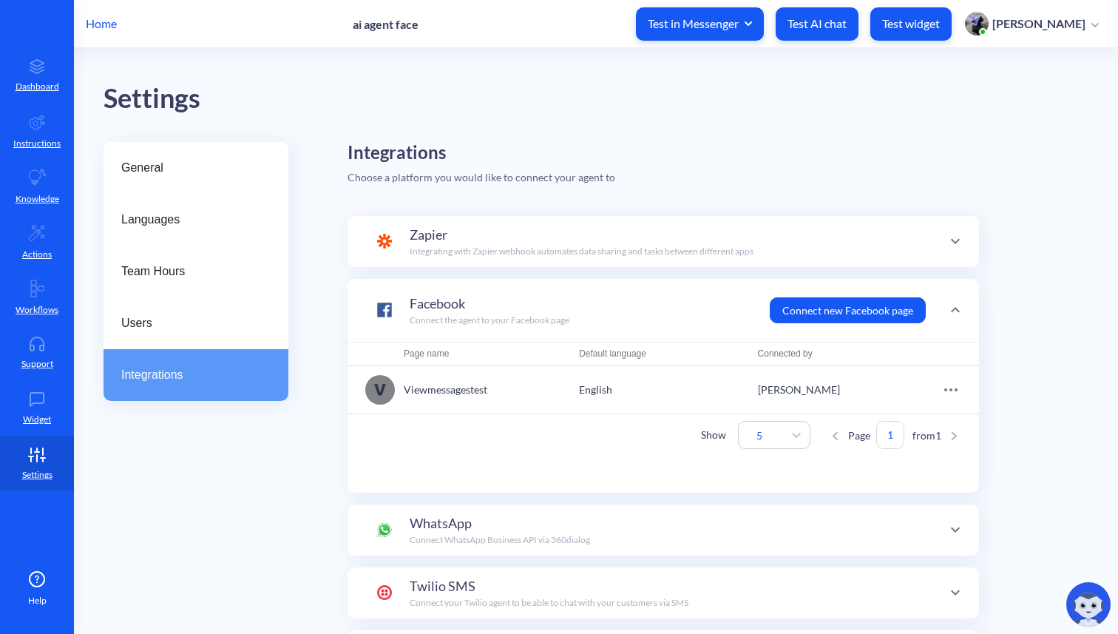
click at [950, 389] on icon "button" at bounding box center [950, 389] width 1 height 1
click at [867, 447] on span "Disconnect" at bounding box center [873, 445] width 75 height 18
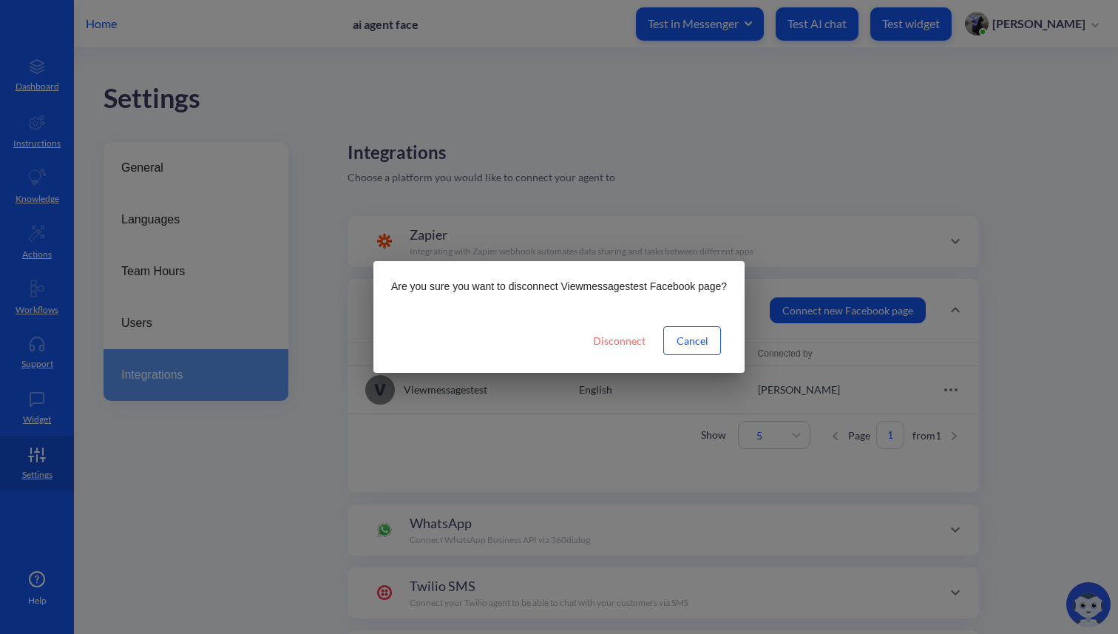
click at [617, 341] on button "Disconnect" at bounding box center [619, 340] width 76 height 27
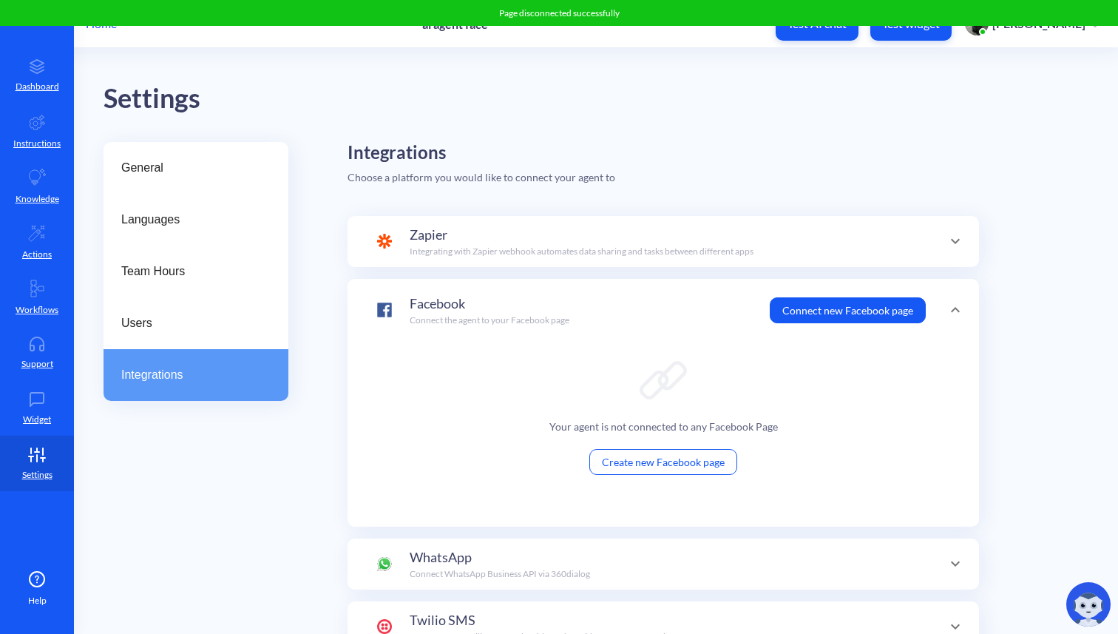
click at [99, 26] on p "Home" at bounding box center [101, 24] width 31 height 18
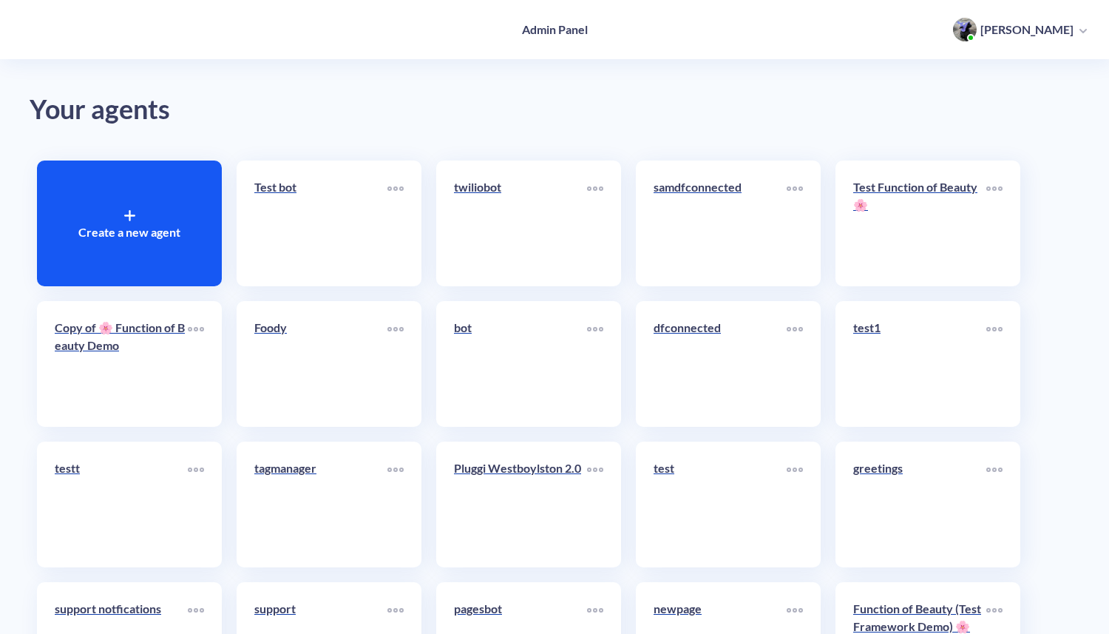
click at [129, 222] on div at bounding box center [129, 215] width 11 height 18
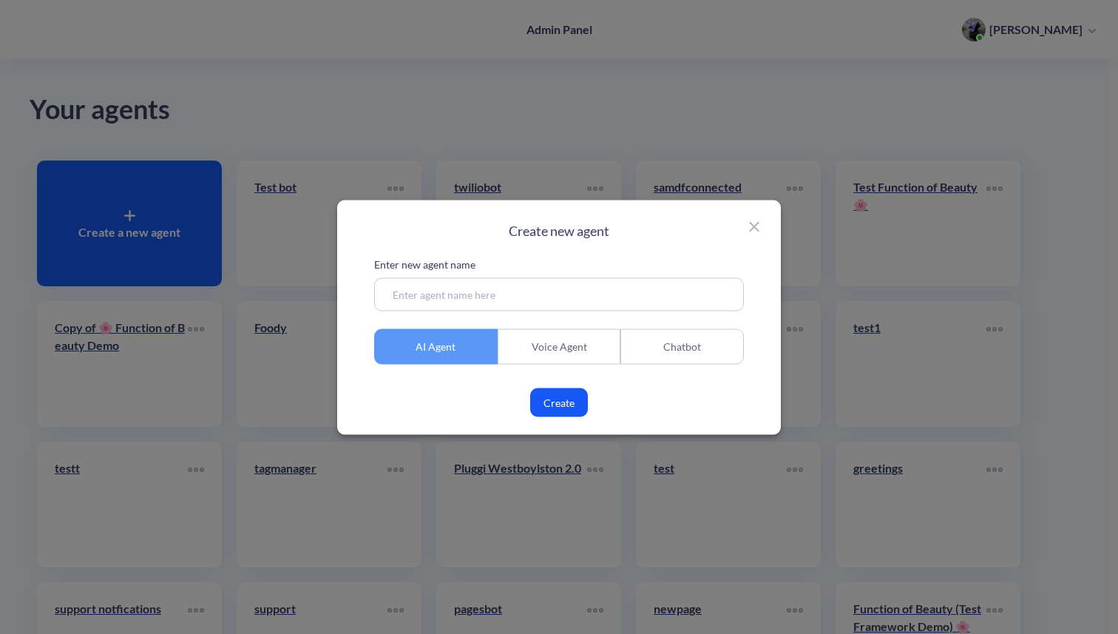
click at [465, 292] on input at bounding box center [559, 293] width 370 height 33
type input "с"
type input "c"
type input "chatbot face"
click at [696, 342] on div "Chatbot" at bounding box center [682, 345] width 124 height 35
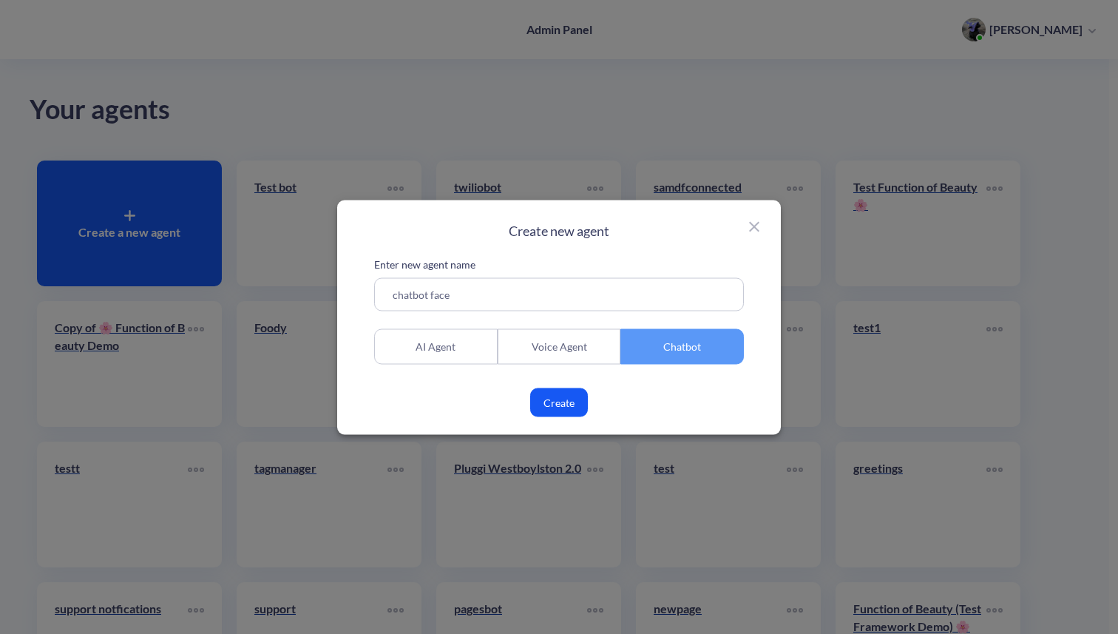
click at [562, 402] on button "Create" at bounding box center [559, 402] width 58 height 29
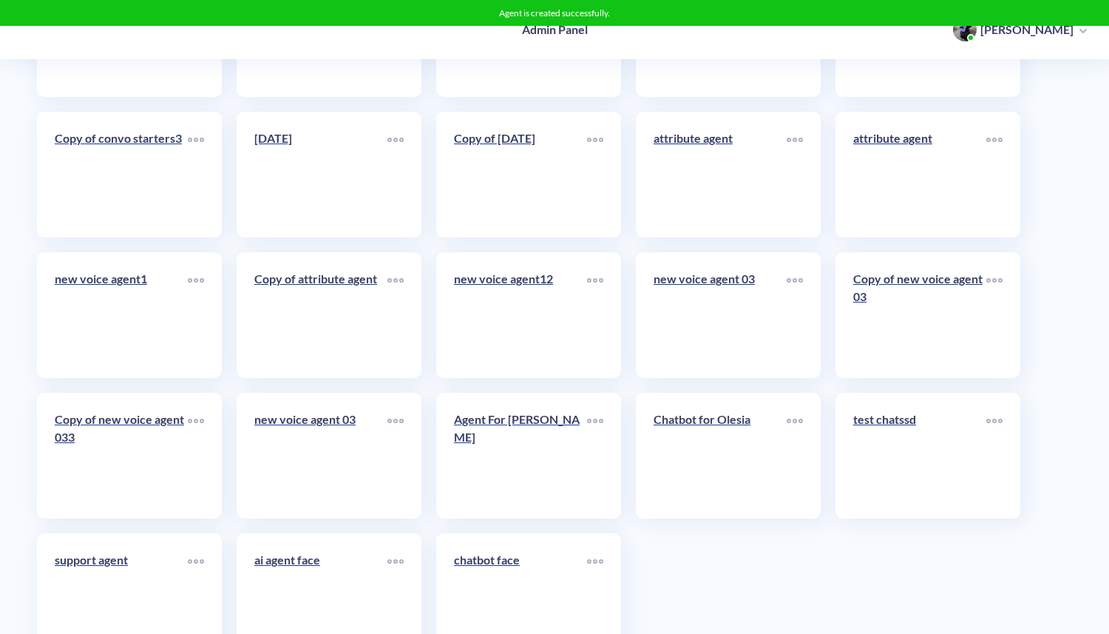
scroll to position [7558, 0]
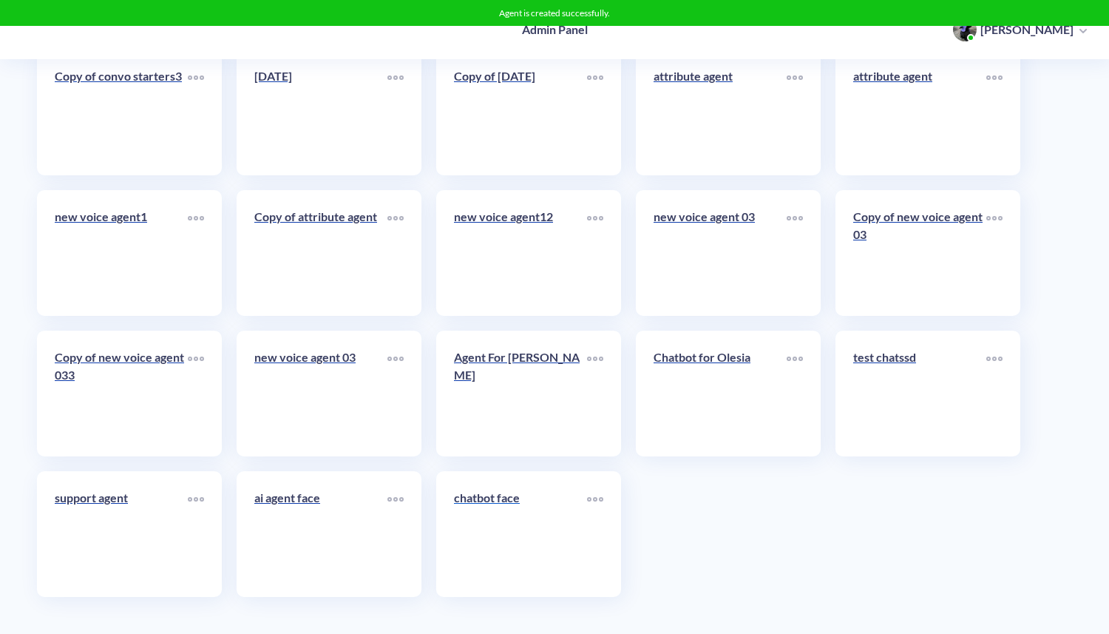
click at [510, 530] on link "chatbot face" at bounding box center [520, 534] width 133 height 90
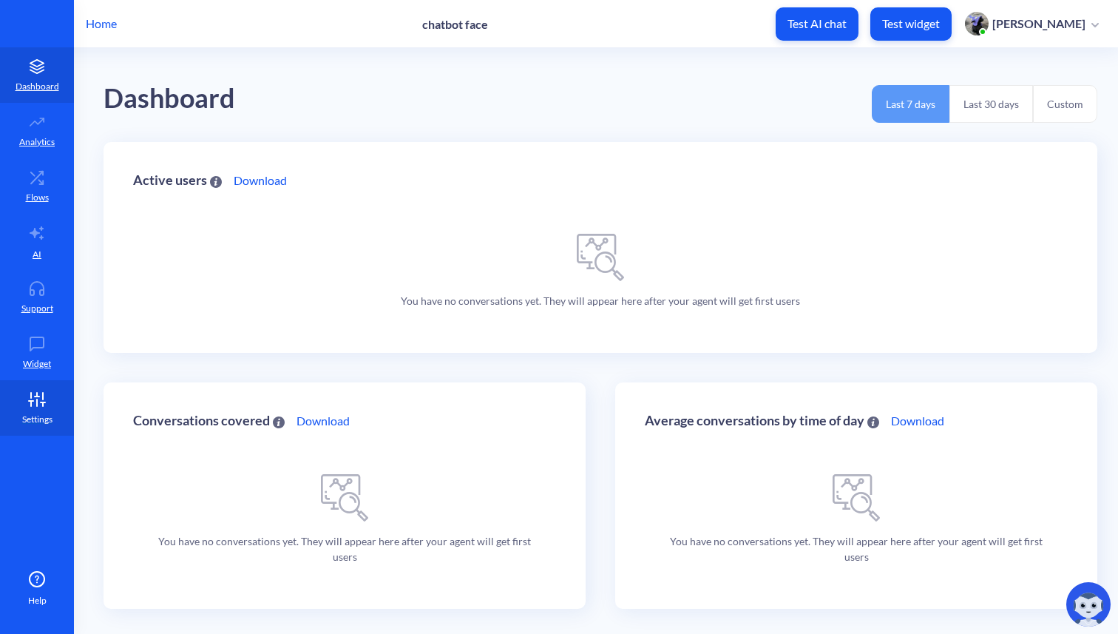
click at [41, 415] on p "Settings" at bounding box center [37, 419] width 30 height 13
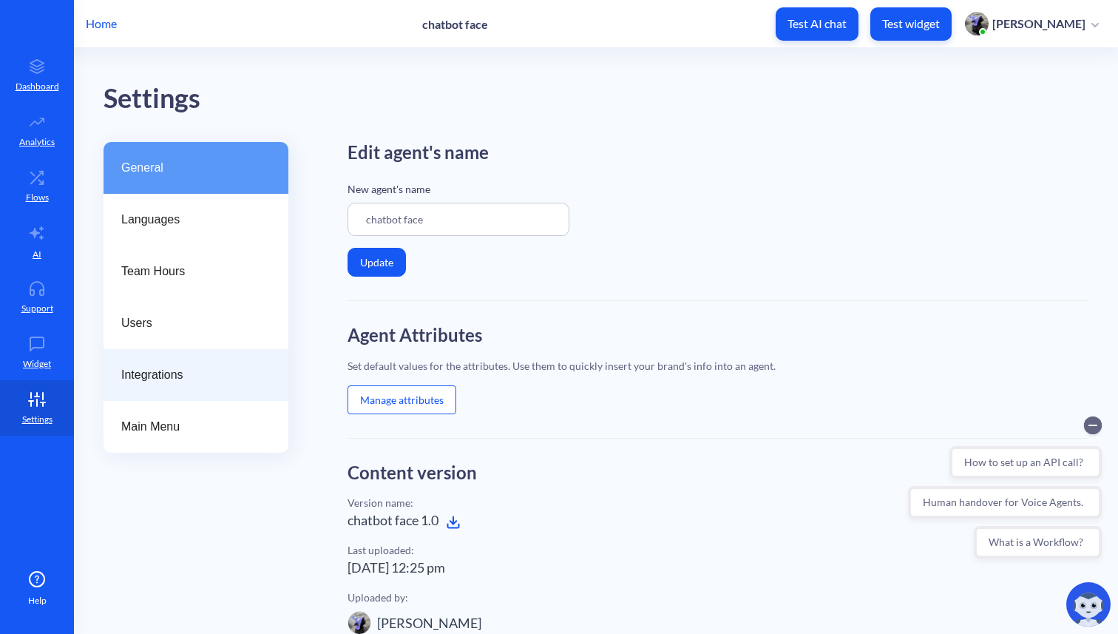
click at [184, 385] on div "Integrations" at bounding box center [196, 375] width 185 height 52
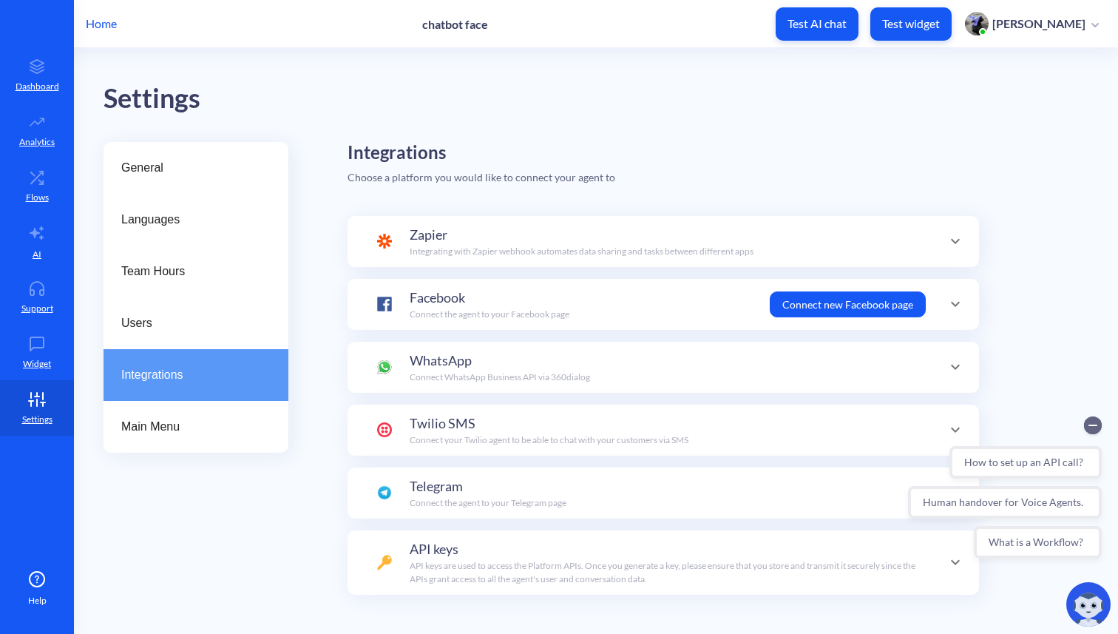
scroll to position [144, 0]
click at [555, 308] on p "Connect the agent to your Facebook page" at bounding box center [490, 314] width 160 height 13
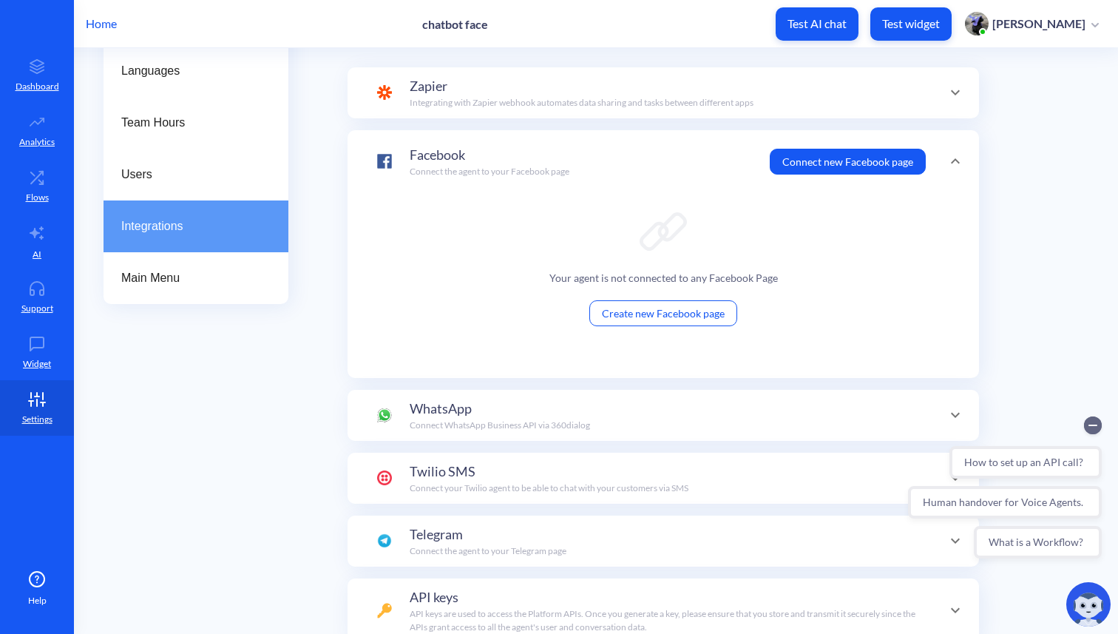
scroll to position [204, 0]
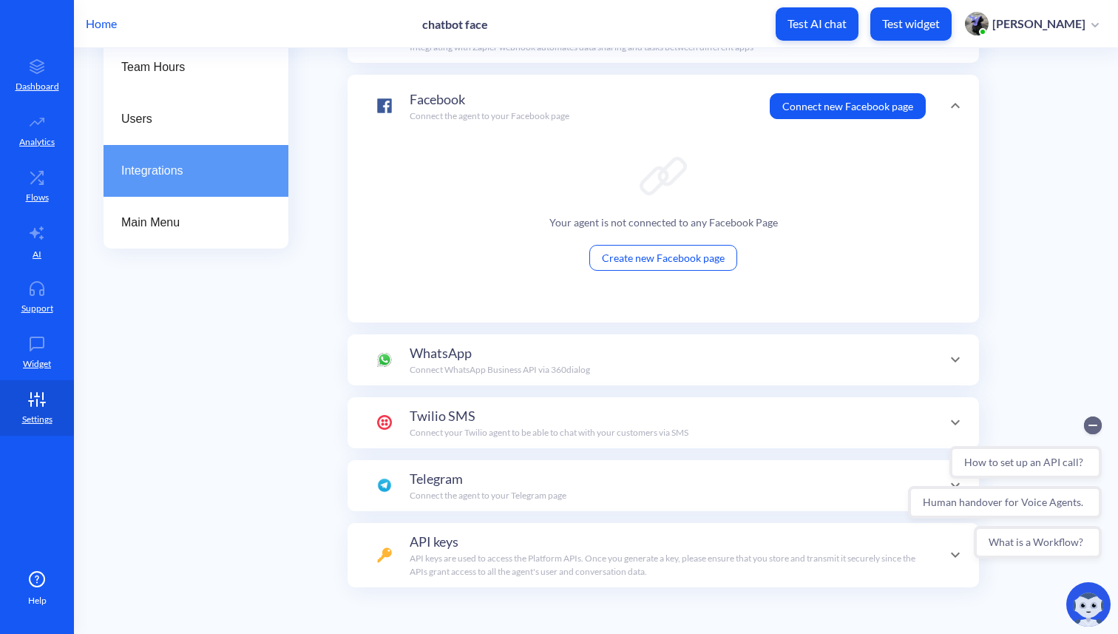
click at [900, 105] on button "Connect new Facebook page" at bounding box center [848, 106] width 156 height 26
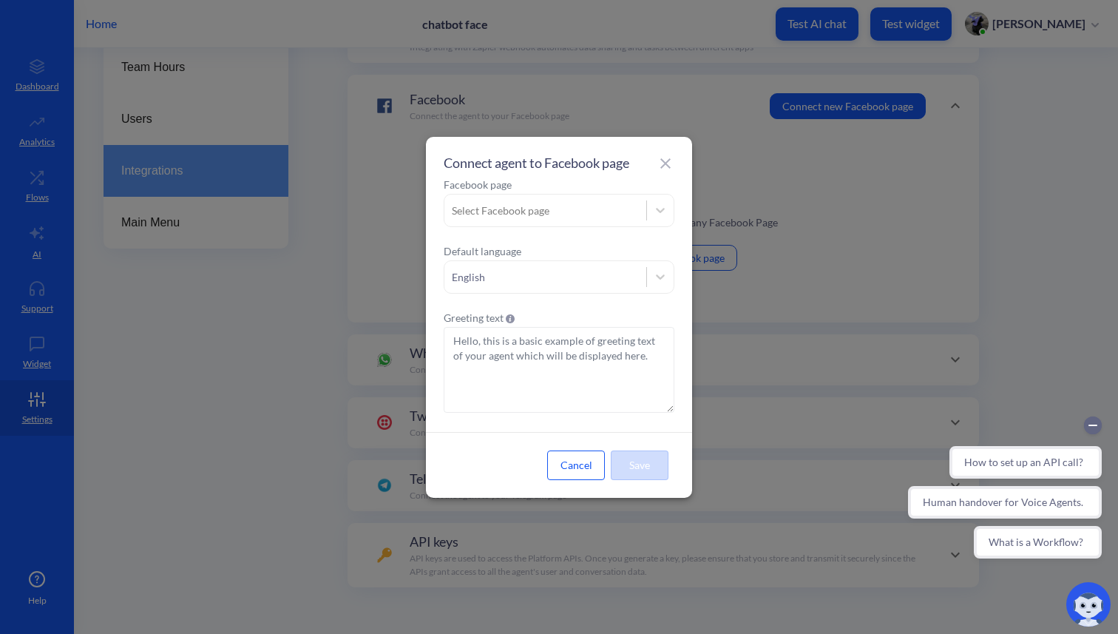
click at [632, 207] on div "Select Facebook page" at bounding box center [545, 210] width 202 height 27
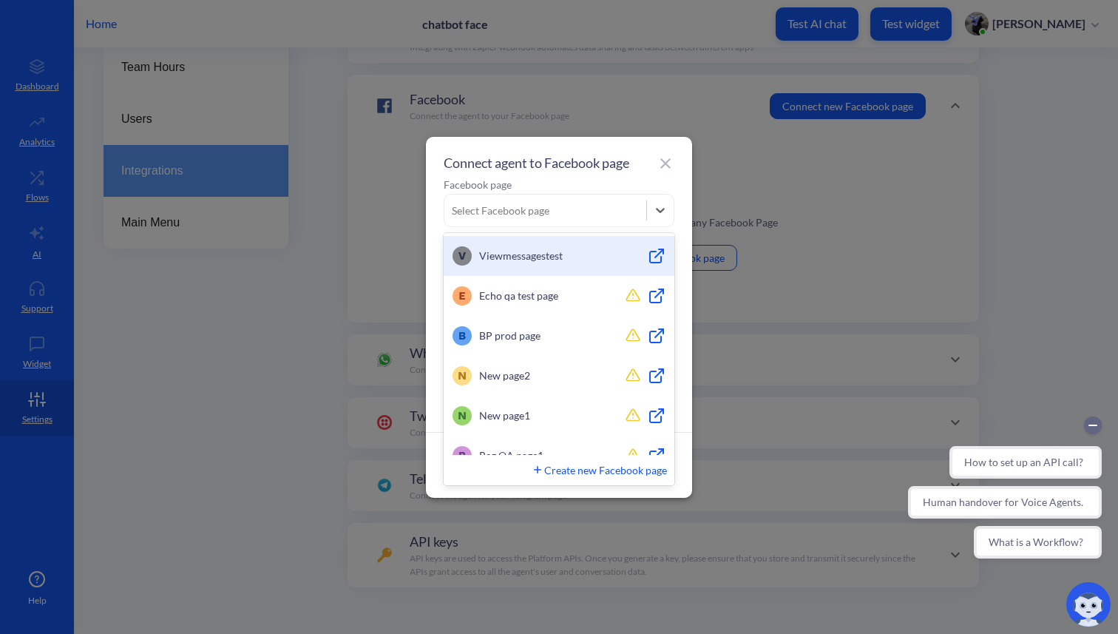
click at [582, 254] on span "Viewmessagestest" at bounding box center [549, 256] width 141 height 16
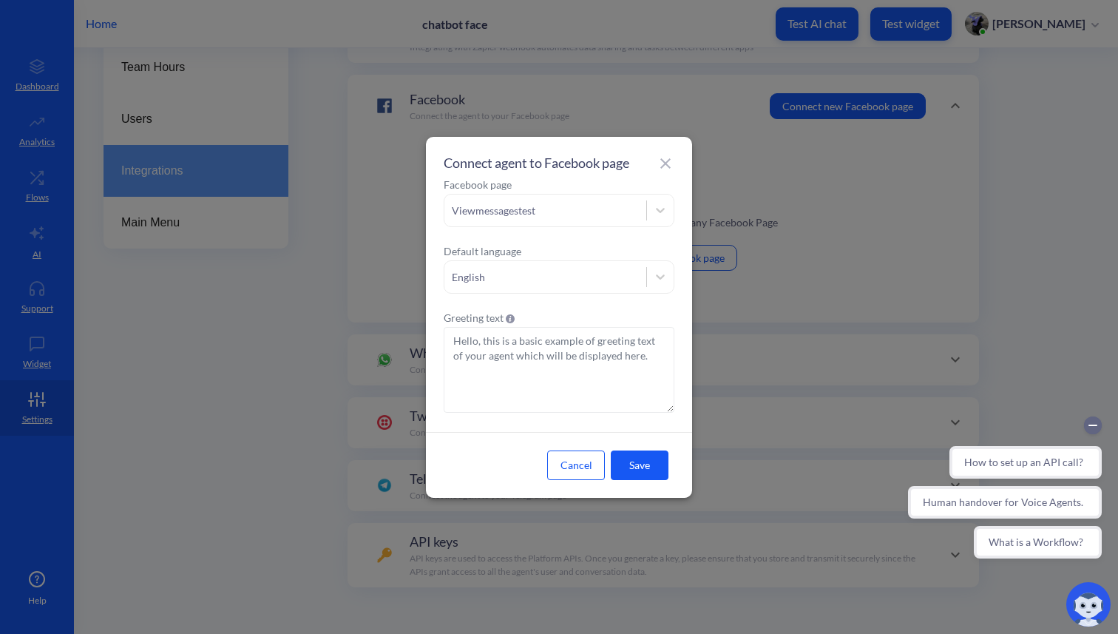
click at [637, 464] on button "Save" at bounding box center [640, 465] width 58 height 30
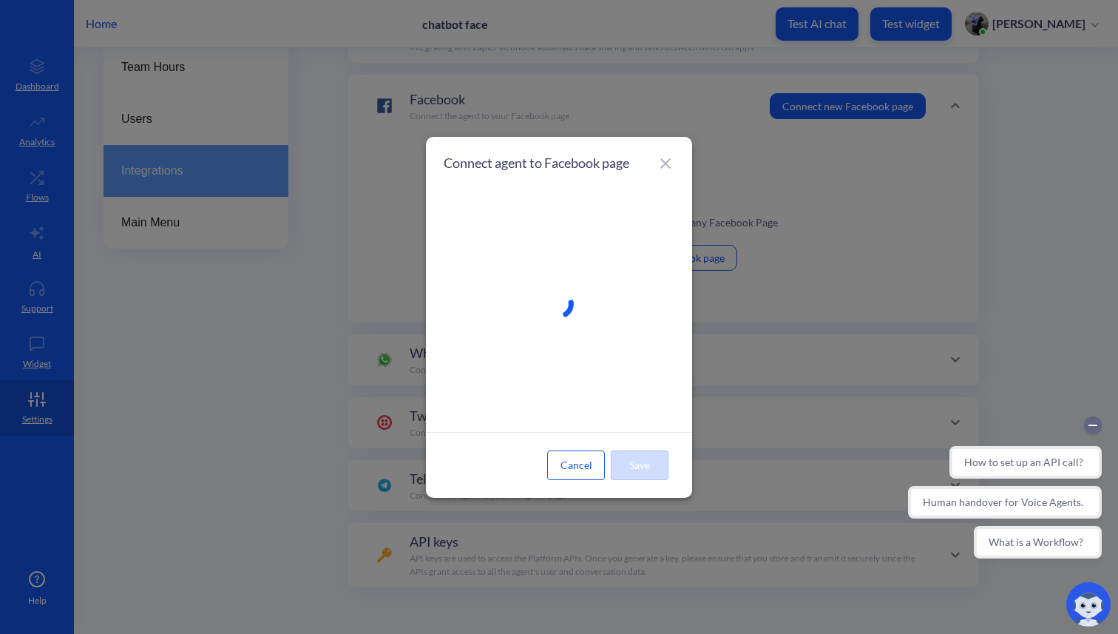
scroll to position [197, 0]
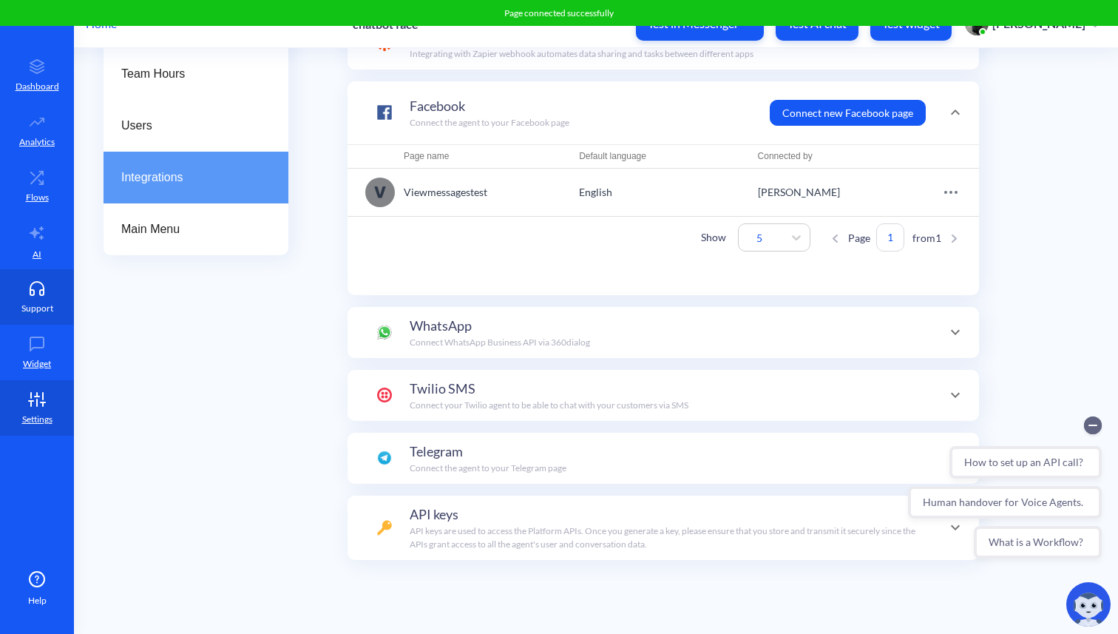
click at [43, 292] on icon at bounding box center [36, 292] width 13 height 5
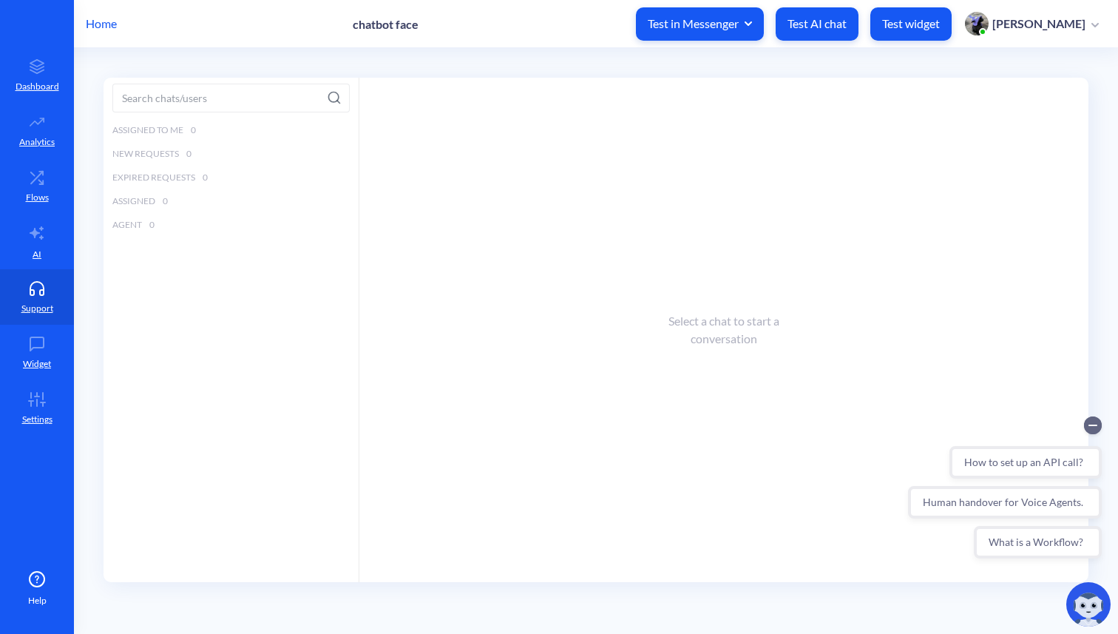
click at [764, 13] on button "Test in Messenger" at bounding box center [700, 23] width 128 height 33
click at [752, 55] on div "Viewmessagestest" at bounding box center [717, 58] width 70 height 16
click at [205, 257] on p "[PERSON_NAME]" at bounding box center [218, 254] width 112 height 13
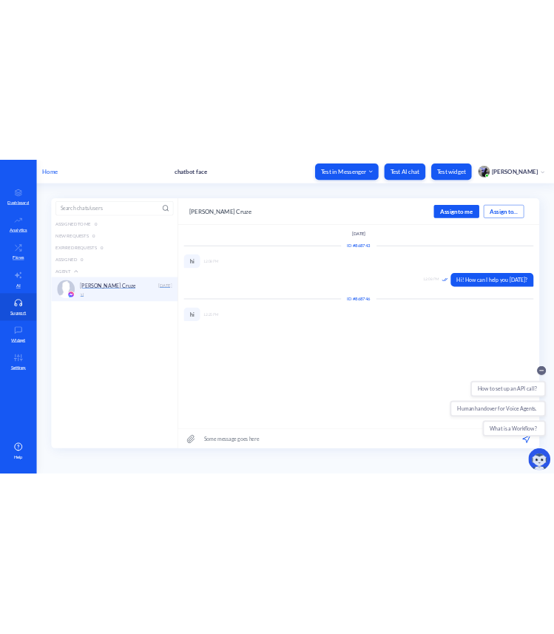
scroll to position [1, 0]
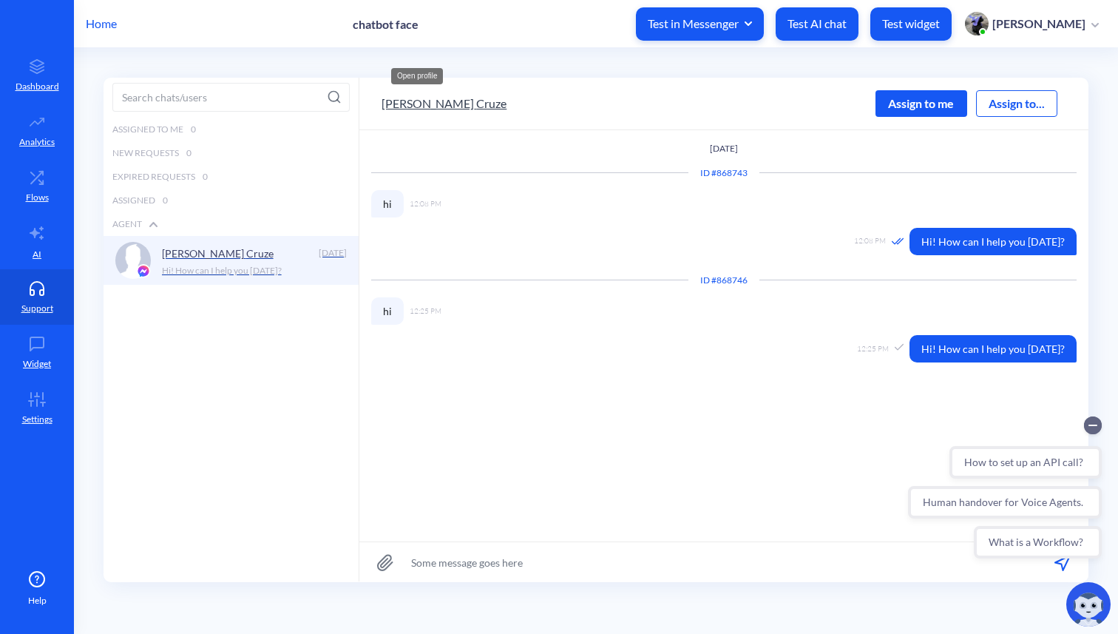
click at [424, 109] on button "[PERSON_NAME]" at bounding box center [444, 104] width 125 height 18
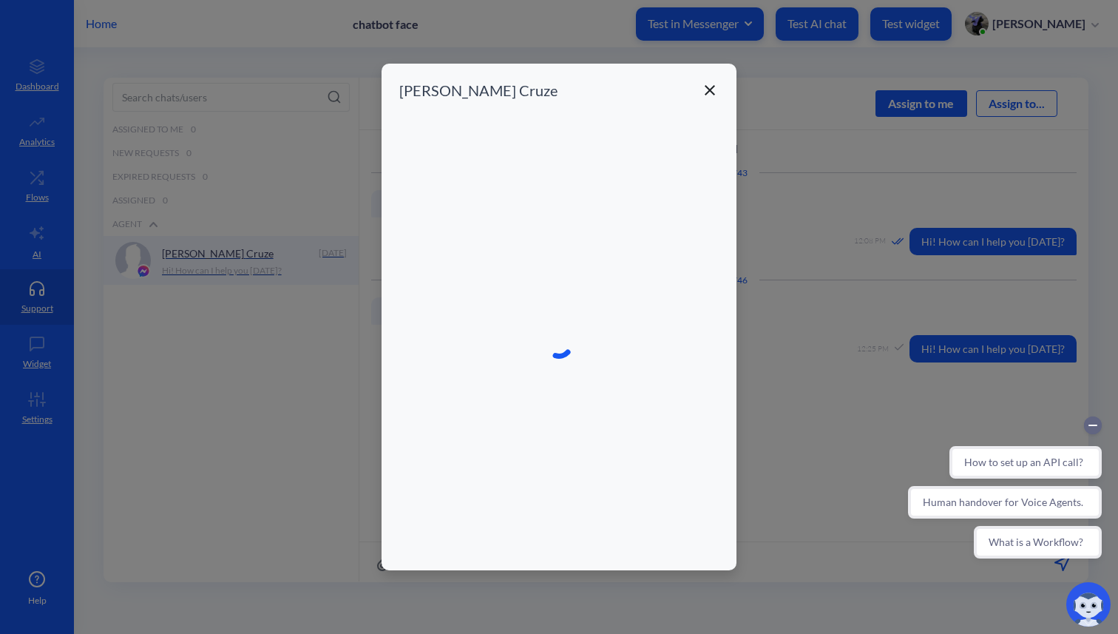
click at [714, 87] on icon at bounding box center [710, 90] width 18 height 18
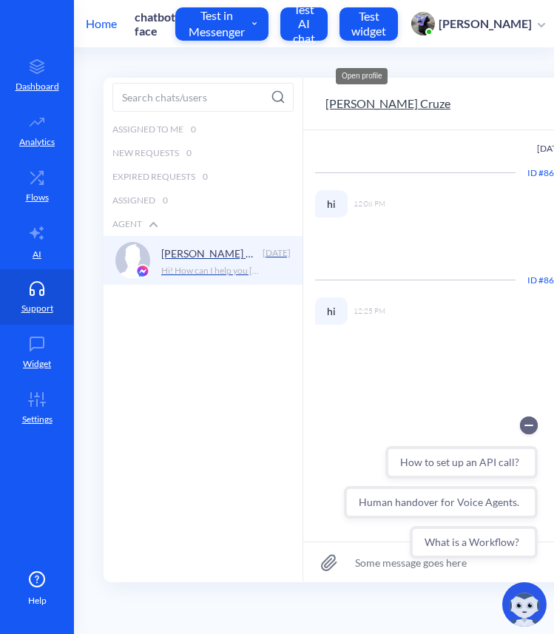
click at [352, 105] on button "[PERSON_NAME]" at bounding box center [387, 104] width 125 height 18
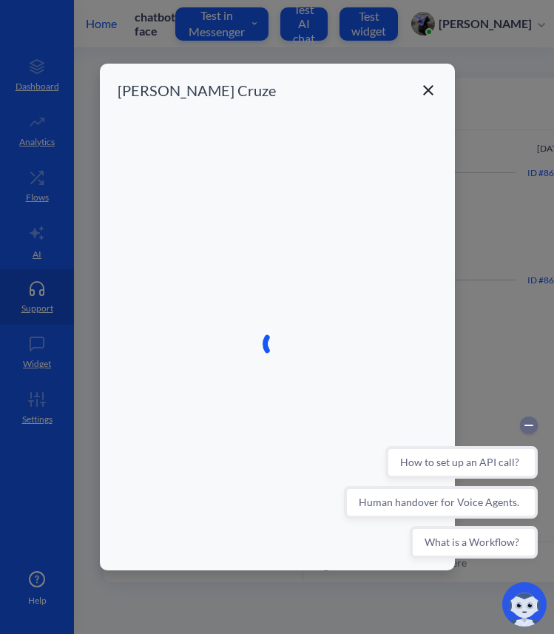
click at [430, 89] on icon at bounding box center [428, 90] width 18 height 18
